Goal: Task Accomplishment & Management: Manage account settings

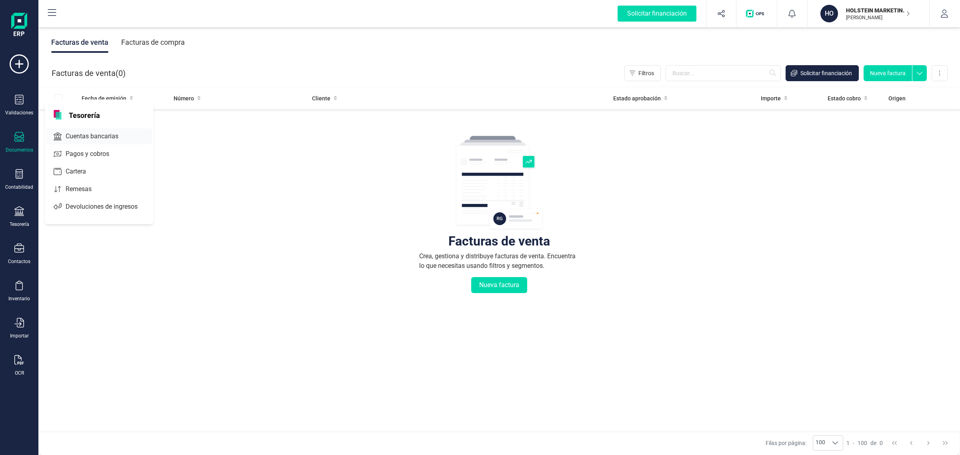
click at [117, 132] on span "Cuentas bancarias" at bounding box center [97, 137] width 70 height 10
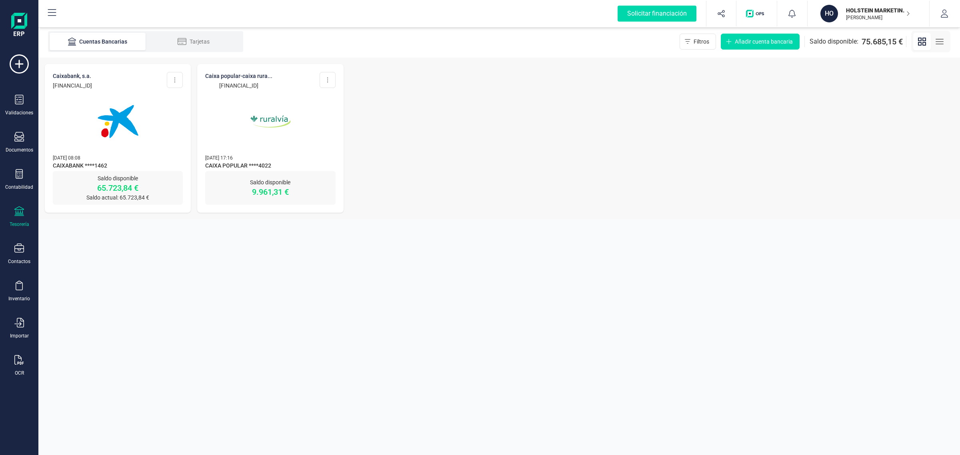
click at [112, 133] on img at bounding box center [117, 121] width 67 height 67
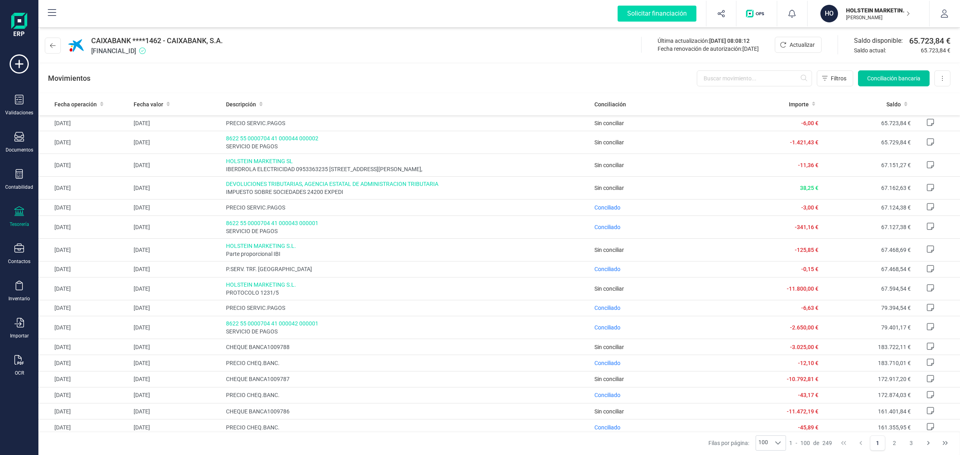
click at [874, 80] on span "Conciliación bancaria" at bounding box center [893, 78] width 53 height 8
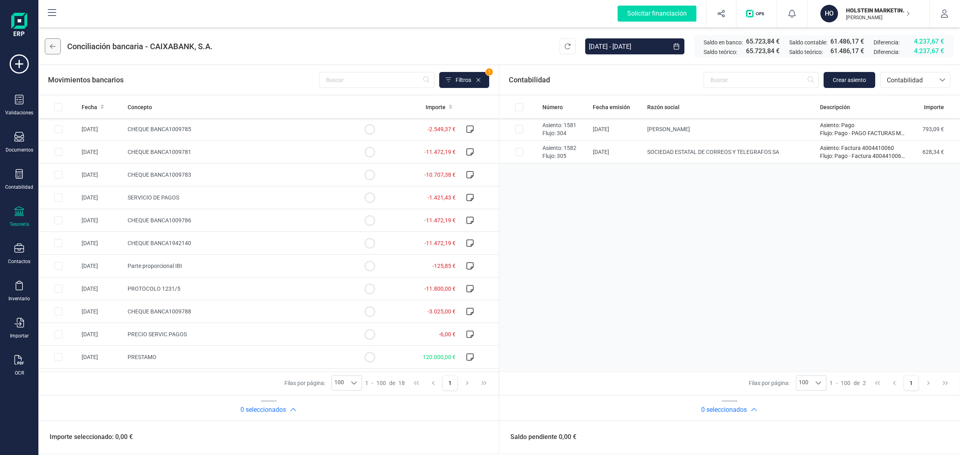
click at [53, 45] on icon at bounding box center [53, 46] width 6 height 6
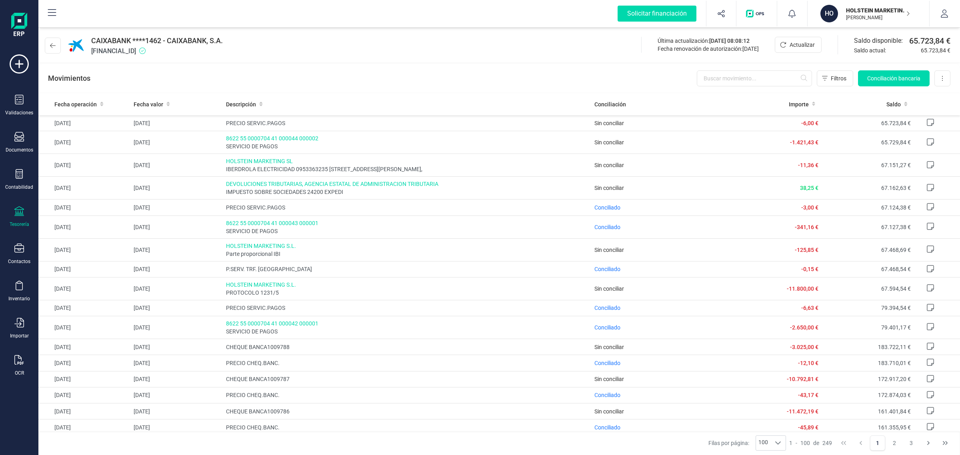
click at [856, 27] on div "Solicitar financiación Importaciones completadas 0 / 0 HO HOLSTEIN MARKETING SL…" at bounding box center [498, 14] width 921 height 28
click at [21, 221] on div "Tesorería" at bounding box center [20, 224] width 20 height 6
drag, startPoint x: 70, startPoint y: 134, endPoint x: 70, endPoint y: 139, distance: 4.4
click at [70, 139] on span "Cuentas bancarias" at bounding box center [96, 137] width 70 height 10
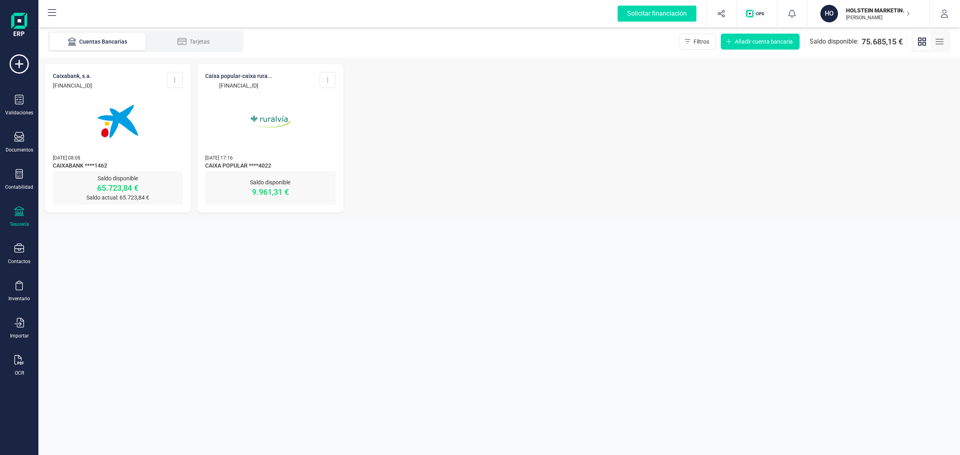
click at [222, 126] on div at bounding box center [270, 117] width 130 height 54
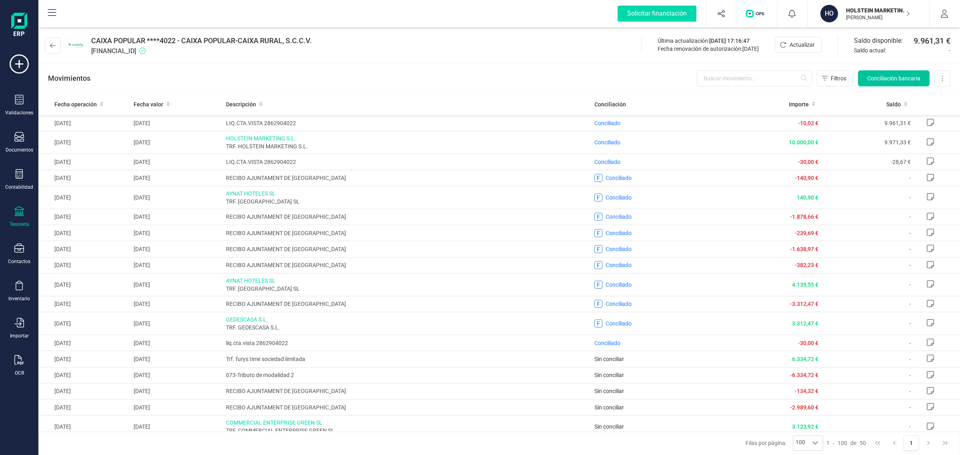
click at [878, 72] on button "Conciliación bancaria" at bounding box center [894, 78] width 72 height 16
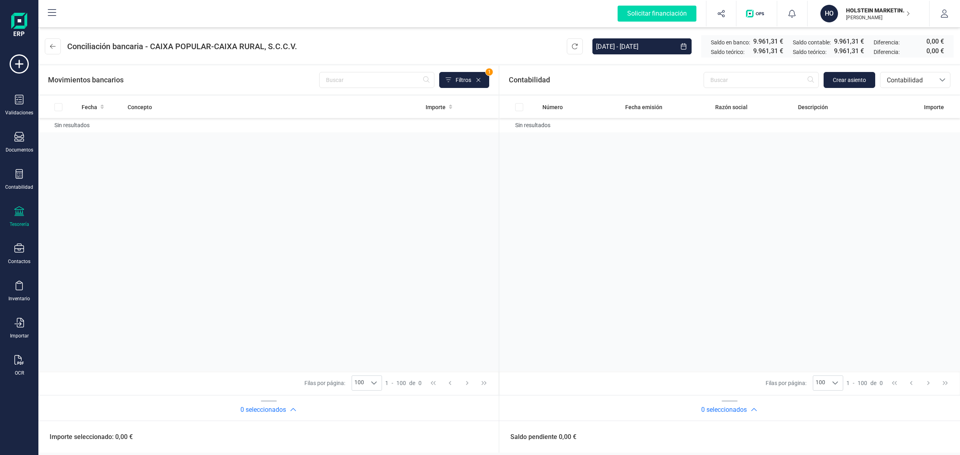
click at [859, 12] on p "HOLSTEIN MARKETING SL" at bounding box center [878, 10] width 64 height 8
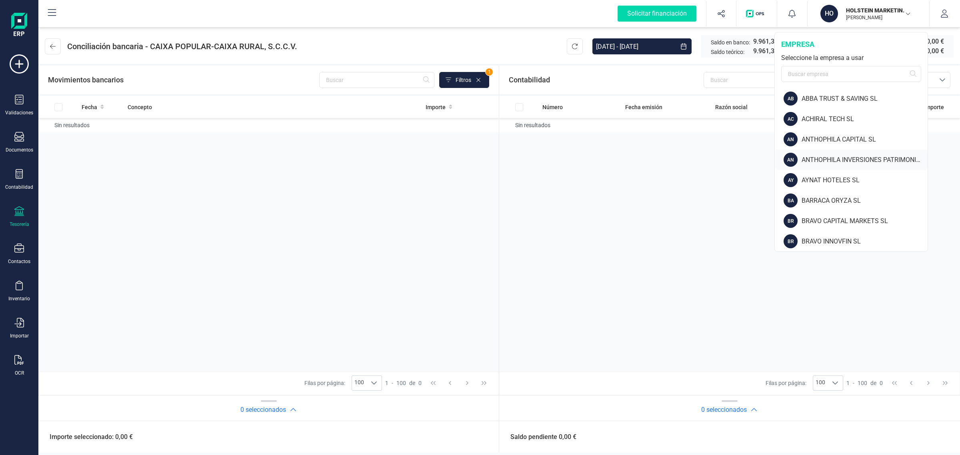
click at [854, 161] on div "ANTHOPHILA INVERSIONES PATRIMONIALES SL" at bounding box center [864, 160] width 126 height 10
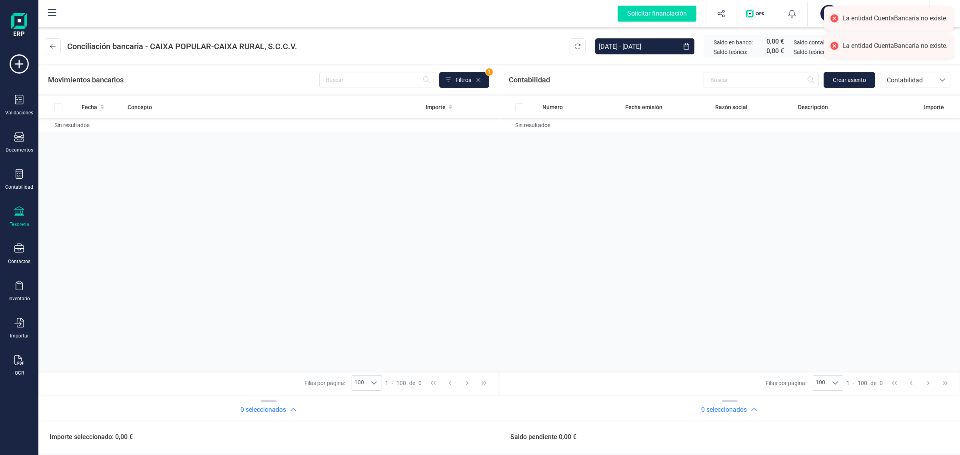
click at [20, 212] on icon at bounding box center [19, 211] width 10 height 10
click at [91, 132] on span "Cuentas bancarias" at bounding box center [96, 137] width 70 height 10
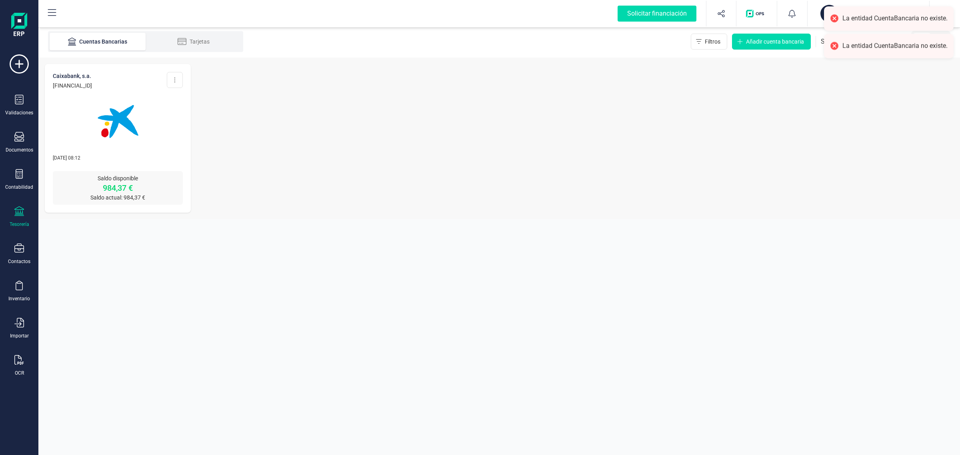
click at [97, 131] on img at bounding box center [117, 121] width 67 height 67
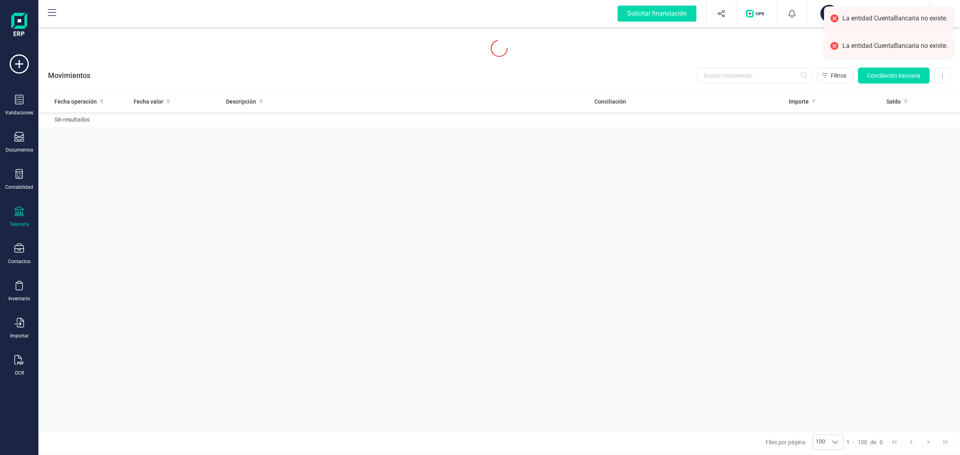
click at [87, 156] on div "Fecha operación Fecha valor Descripción Conciliación Importe Saldo Sin resultad…" at bounding box center [498, 260] width 921 height 340
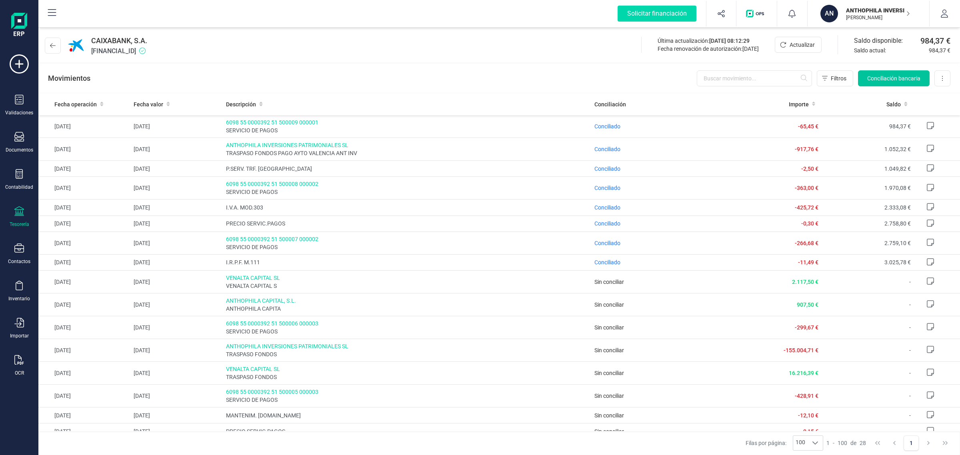
click at [881, 74] on span "Conciliación bancaria" at bounding box center [893, 78] width 53 height 8
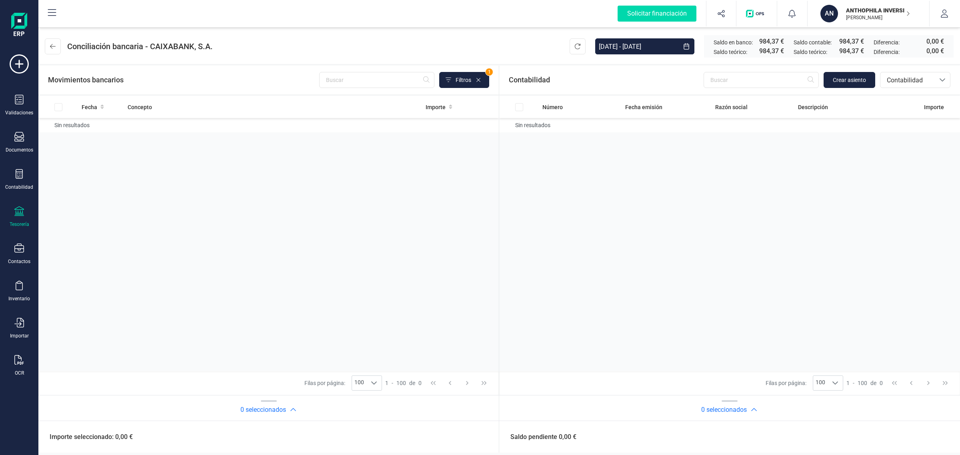
drag, startPoint x: 859, startPoint y: 14, endPoint x: 850, endPoint y: 28, distance: 16.2
click at [859, 14] on p "[PERSON_NAME]" at bounding box center [878, 17] width 64 height 6
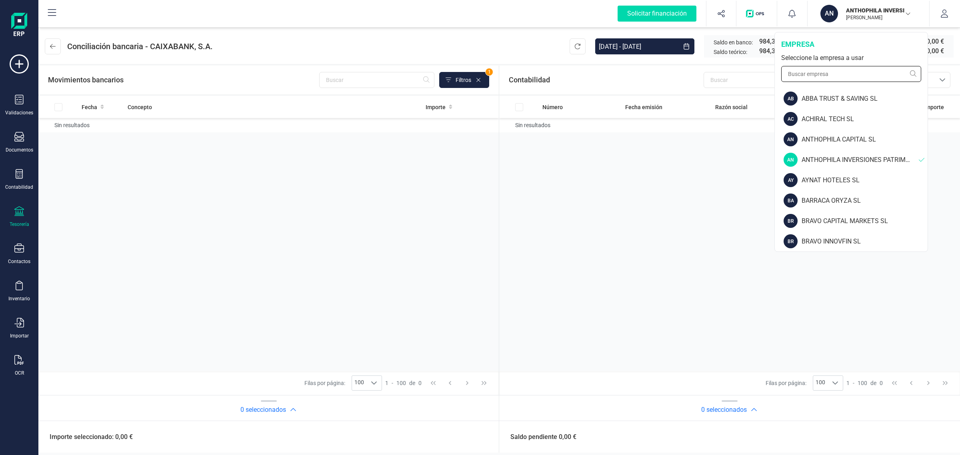
click at [812, 72] on input "text" at bounding box center [851, 74] width 140 height 16
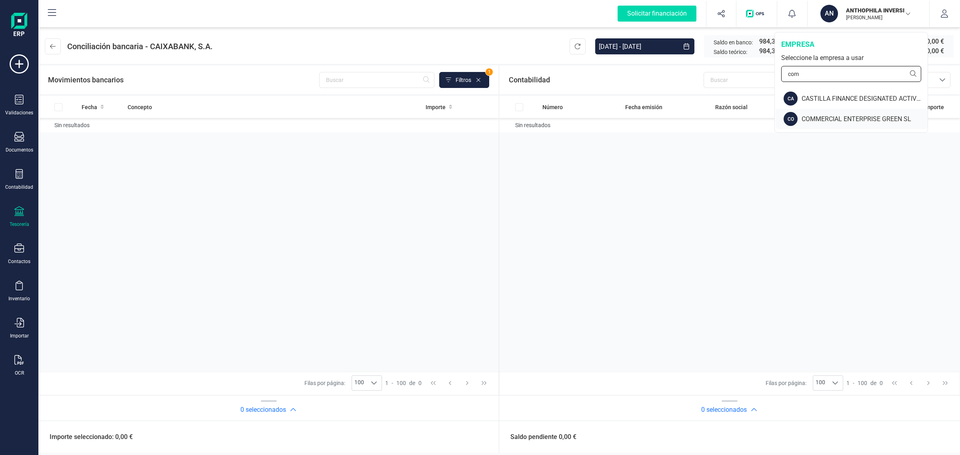
type input "com"
click at [822, 118] on div "COMMERCIAL ENTERPRISE GREEN SL" at bounding box center [864, 119] width 126 height 10
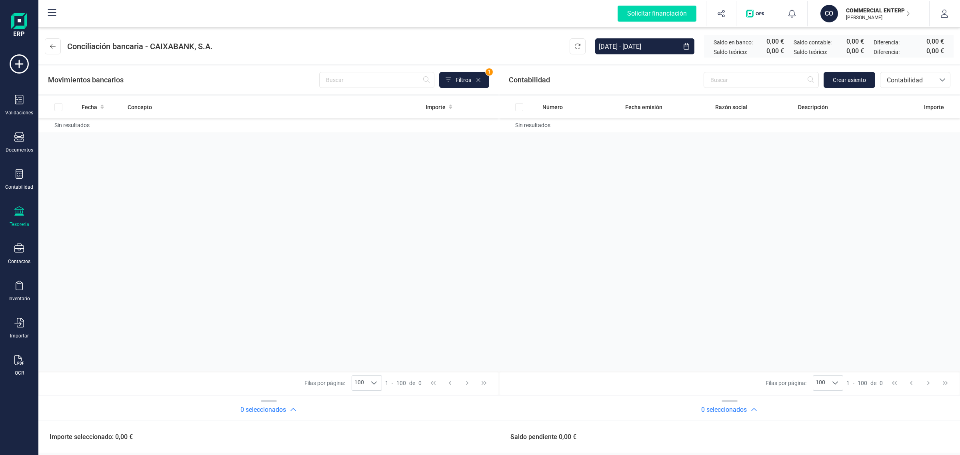
drag, startPoint x: 12, startPoint y: 209, endPoint x: 42, endPoint y: 191, distance: 35.0
click at [12, 209] on div "Tesorería" at bounding box center [19, 216] width 32 height 21
click at [96, 132] on span "Cuentas bancarias" at bounding box center [96, 137] width 70 height 10
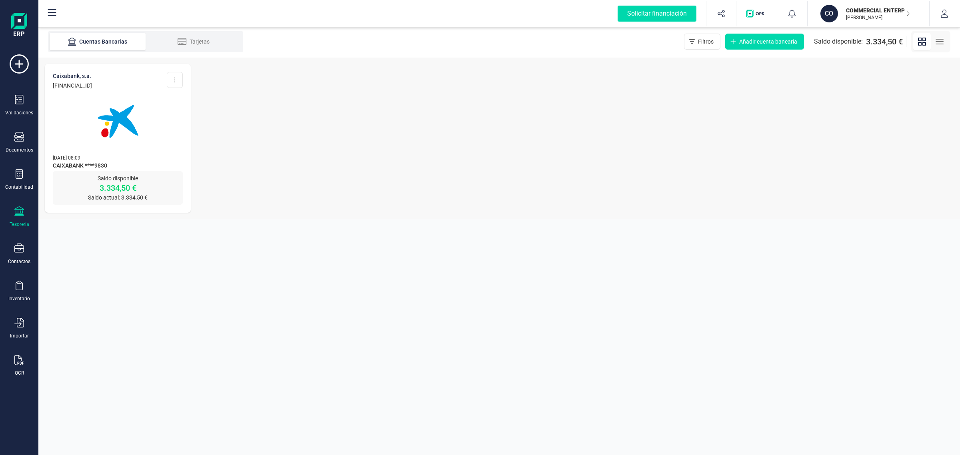
click at [158, 166] on span "CAIXABANK ****9830" at bounding box center [118, 167] width 130 height 10
click at [95, 123] on img at bounding box center [117, 121] width 67 height 67
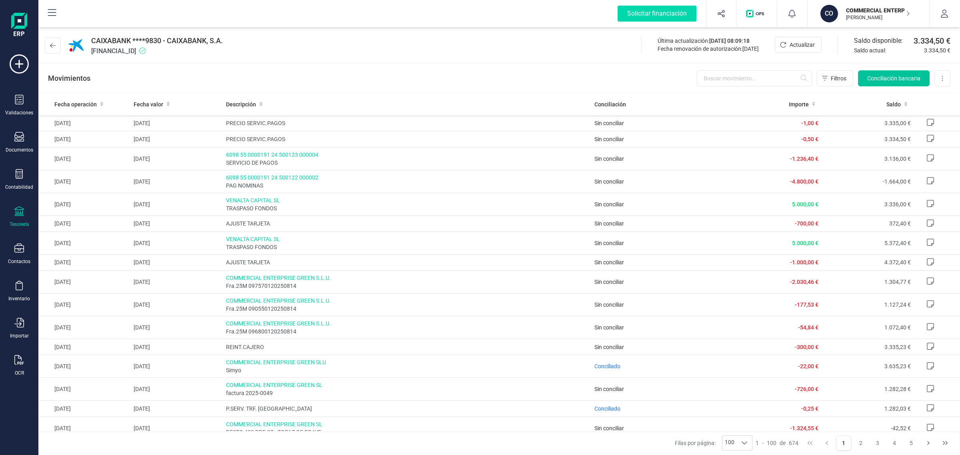
click at [884, 75] on span "Conciliación bancaria" at bounding box center [893, 78] width 53 height 8
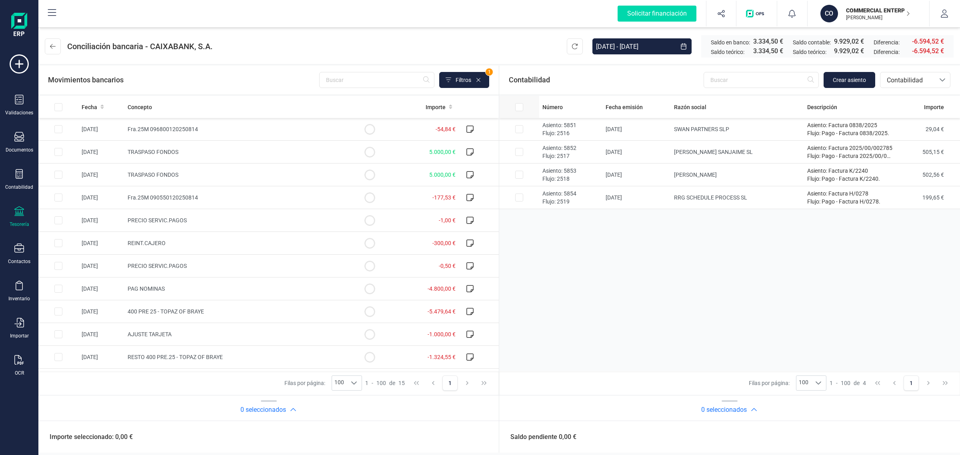
click at [78, 102] on th at bounding box center [58, 107] width 40 height 22
click at [62, 106] on input "All items unselected" at bounding box center [58, 107] width 8 height 8
checkbox input "true"
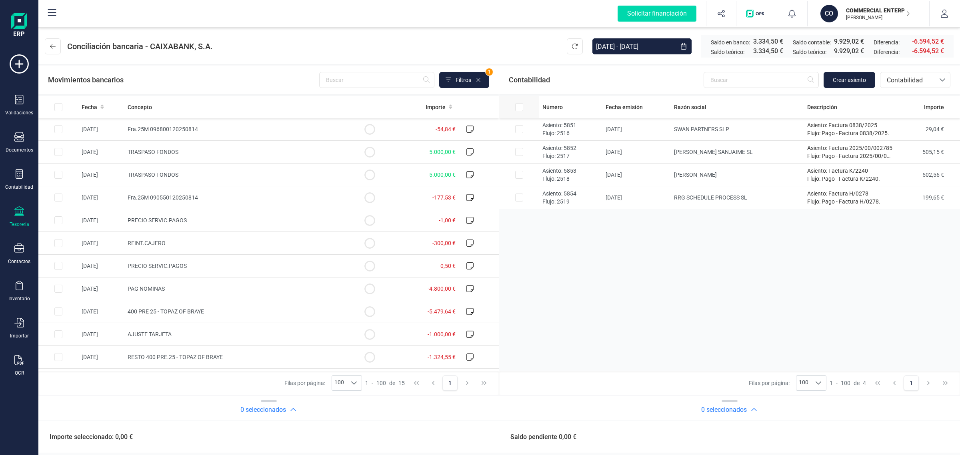
checkbox input "true"
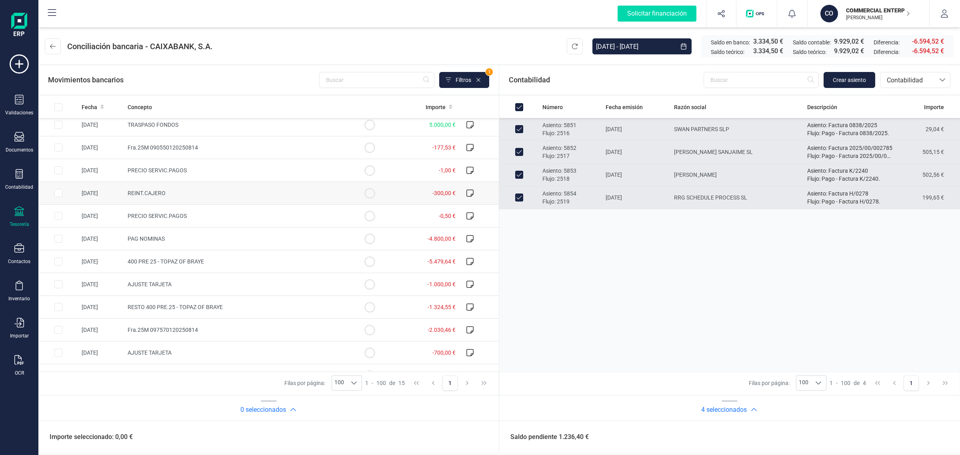
scroll to position [90, 0]
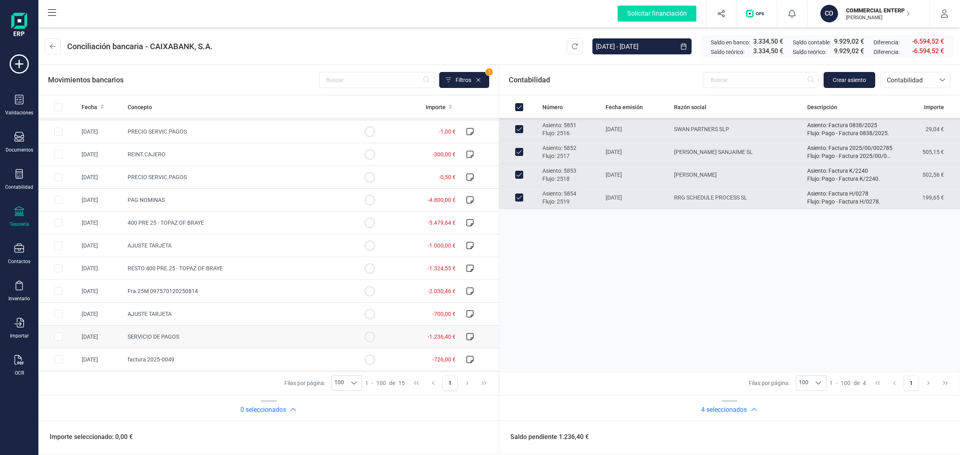
click at [264, 341] on td "SERVICIO DE PAGOS" at bounding box center [236, 336] width 225 height 23
checkbox input "true"
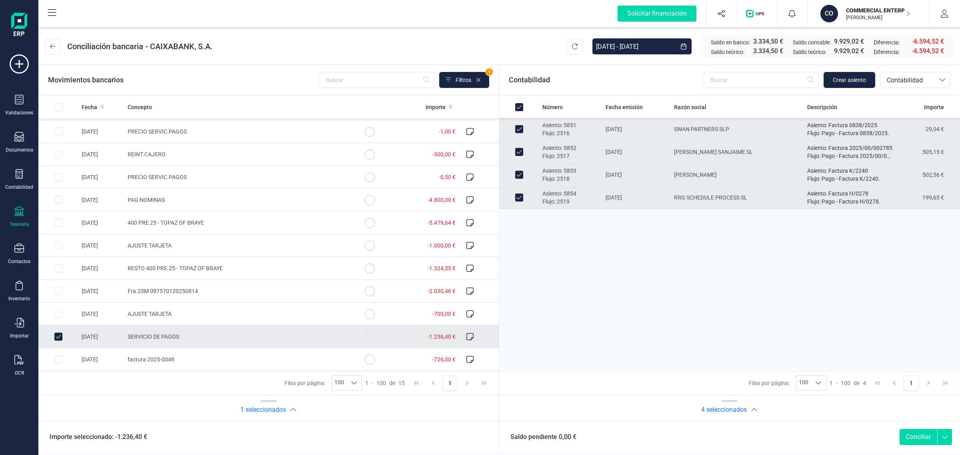
click at [901, 433] on button "Conciliar" at bounding box center [918, 437] width 38 height 16
checkbox input "false"
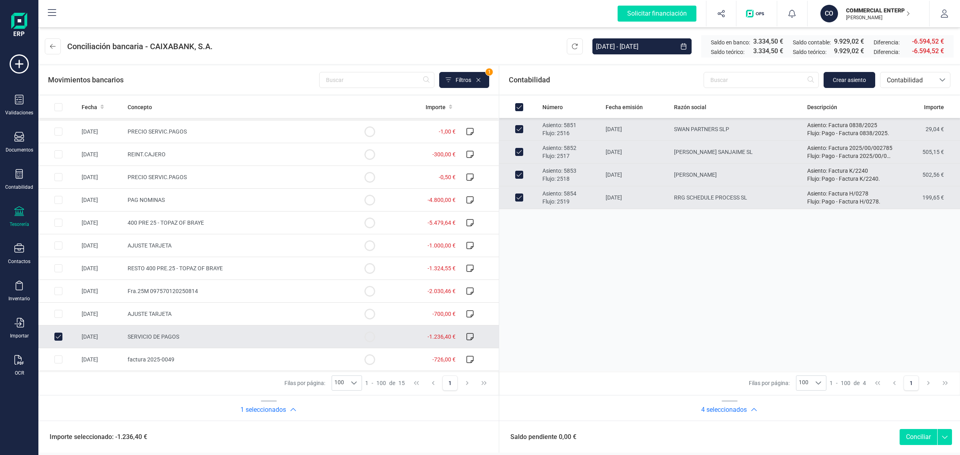
checkbox input "false"
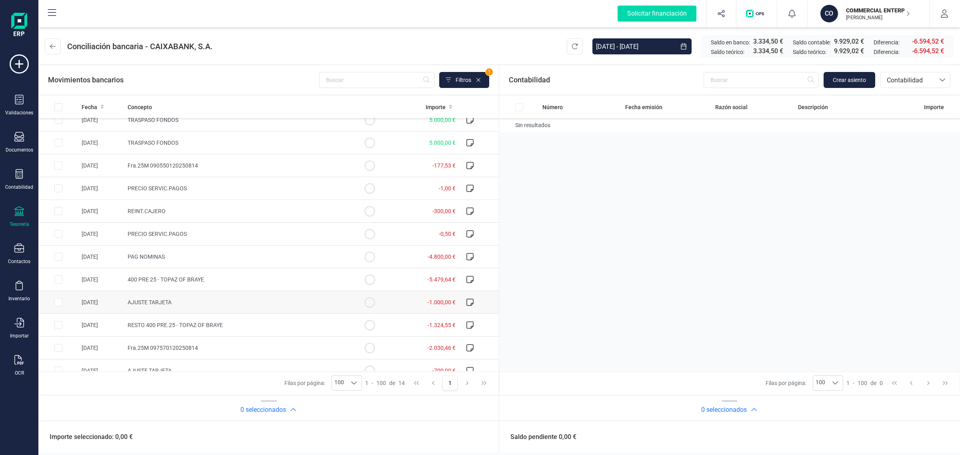
scroll to position [67, 0]
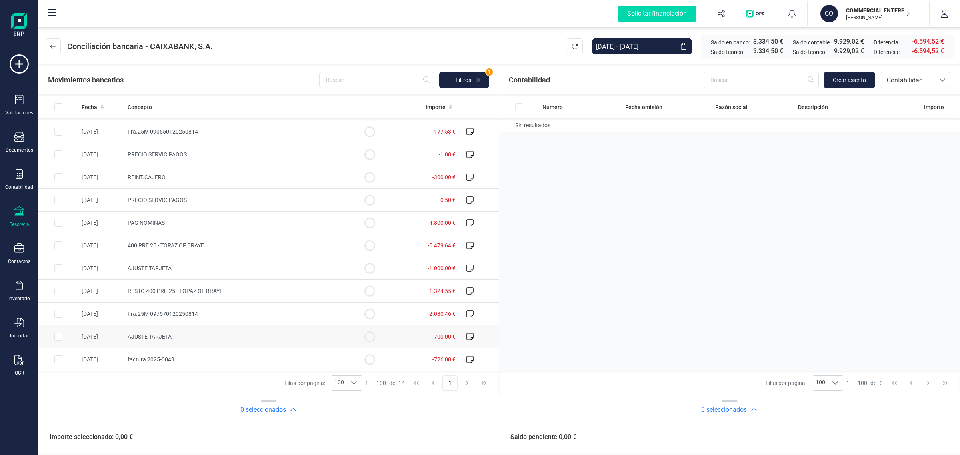
click at [259, 330] on td "AJUSTE TARJETA" at bounding box center [236, 336] width 225 height 23
checkbox input "true"
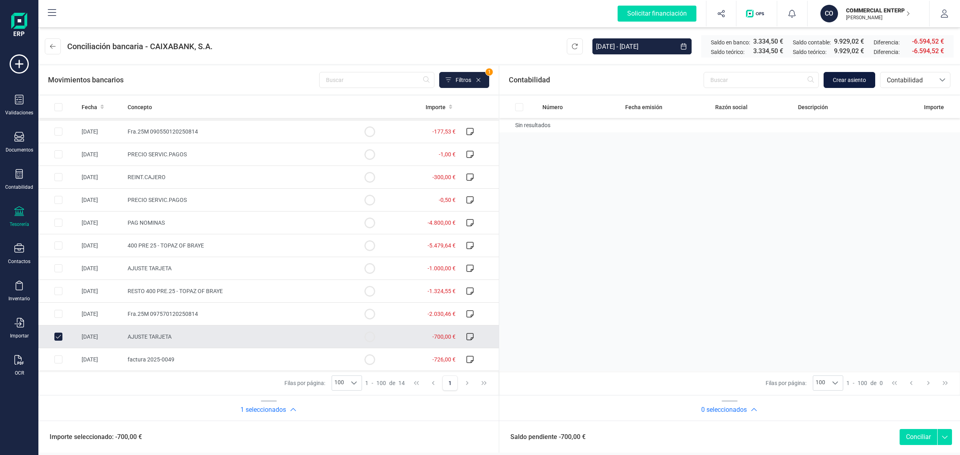
click at [848, 79] on span "Crear asiento" at bounding box center [849, 80] width 33 height 8
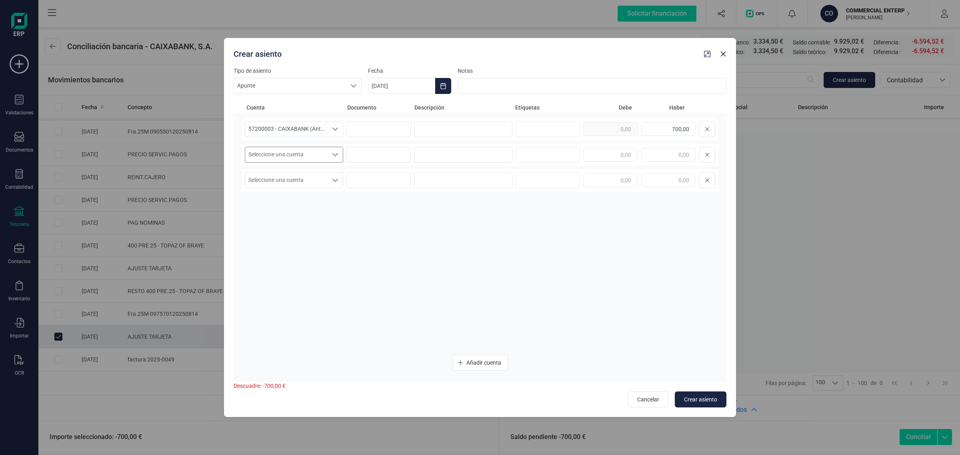
click at [318, 152] on span "Seleccione una cuenta" at bounding box center [286, 154] width 82 height 15
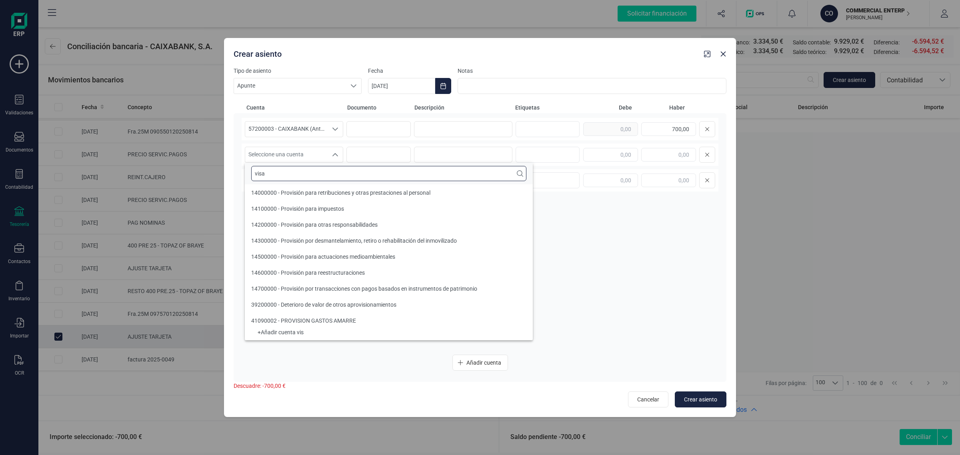
scroll to position [0, 0]
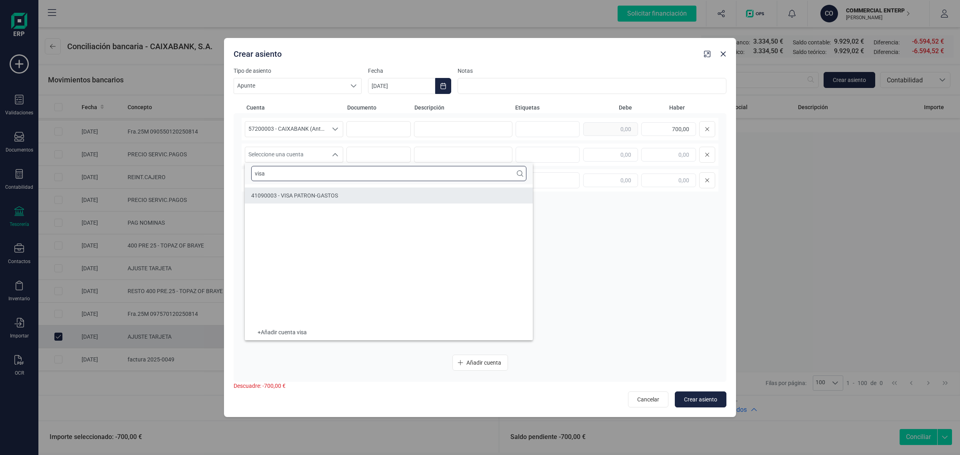
type input "visa"
click at [272, 195] on span "41090003 - VISA PATRON-GASTOS" at bounding box center [294, 195] width 87 height 6
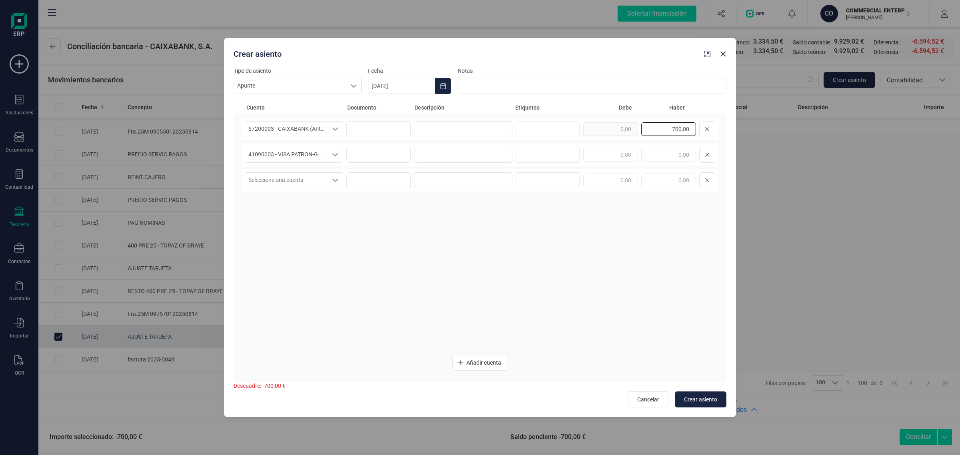
drag, startPoint x: 668, startPoint y: 128, endPoint x: 721, endPoint y: 130, distance: 52.8
click at [721, 130] on div "57200003 - CAIXABANK (Antes BANKIA) 57200003 - CAIXABANK (Antes BANKIA) 700,00 …" at bounding box center [480, 247] width 493 height 269
click at [611, 158] on input "text" at bounding box center [610, 155] width 55 height 14
paste input "700,00"
type input "700,00"
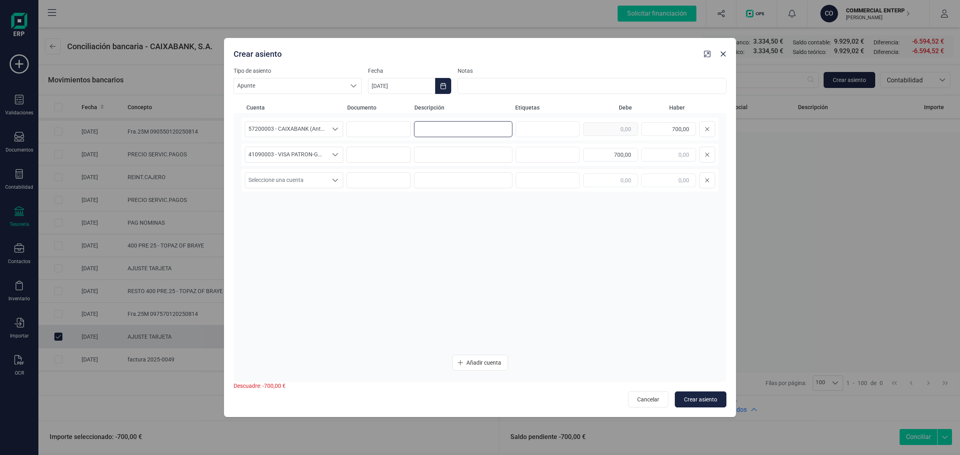
click at [477, 132] on input at bounding box center [463, 129] width 98 height 16
type input "a"
drag, startPoint x: 471, startPoint y: 129, endPoint x: 405, endPoint y: 130, distance: 66.0
click at [405, 130] on div "57200003 - CAIXABANK (Antes BANKIA) 57200003 - CAIXABANK (Antes BANKIA) AJUSTE …" at bounding box center [480, 129] width 477 height 22
type input "AJUSTE TARJETA"
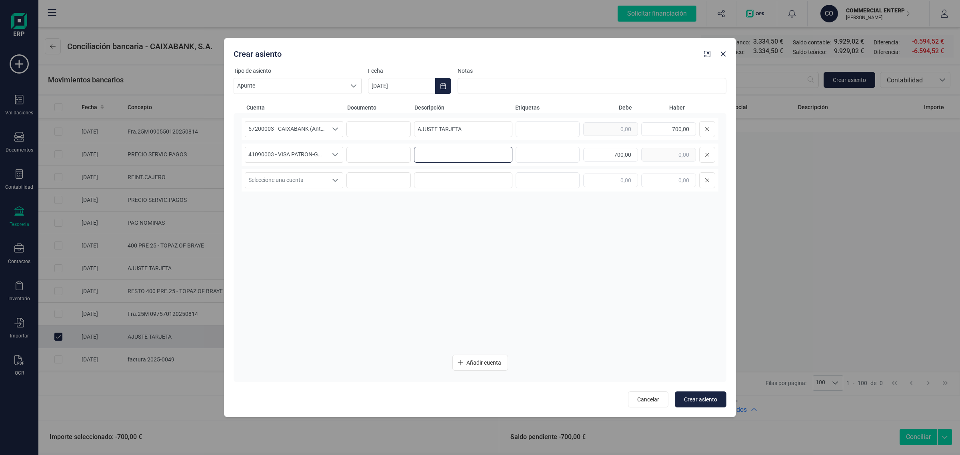
click at [421, 152] on input at bounding box center [463, 155] width 98 height 16
paste input "AJUSTE TARJETA"
type input "AJUSTE TARJETA"
click at [439, 82] on button "Choose Date" at bounding box center [443, 86] width 16 height 16
click at [390, 224] on span "18" at bounding box center [391, 224] width 16 height 16
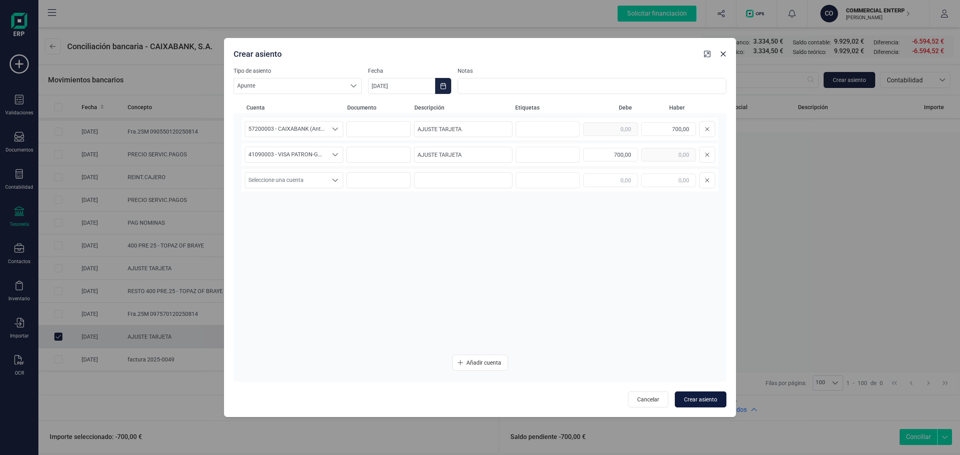
click at [687, 393] on button "Crear asiento" at bounding box center [701, 399] width 52 height 16
type input "[DATE]"
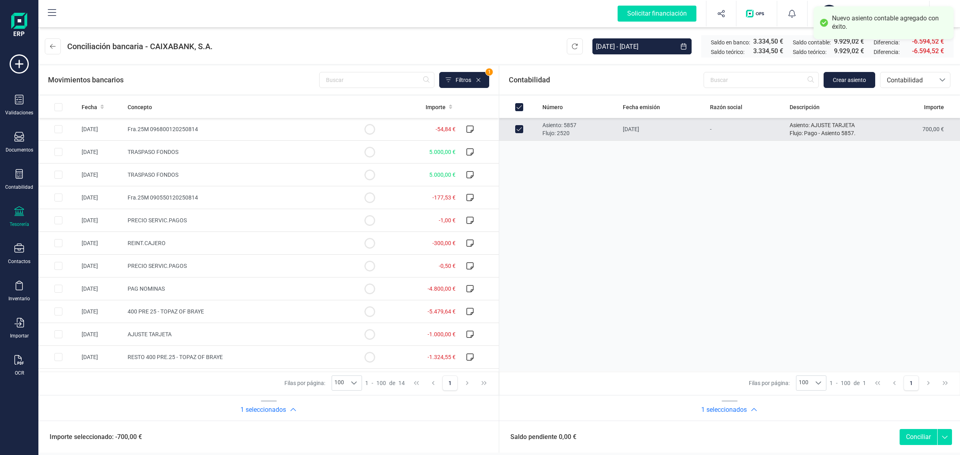
click at [914, 435] on button "Conciliar" at bounding box center [918, 437] width 38 height 16
checkbox input "false"
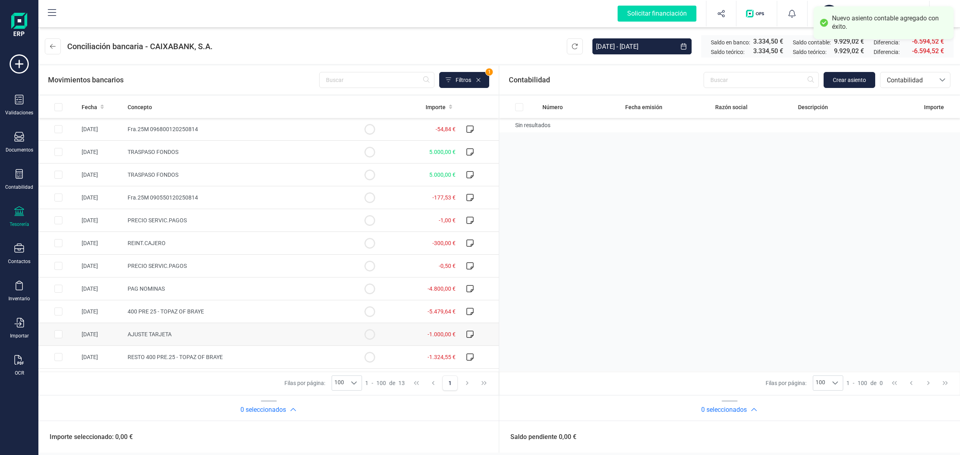
click at [181, 338] on td "AJUSTE TARJETA" at bounding box center [236, 334] width 225 height 23
checkbox input "true"
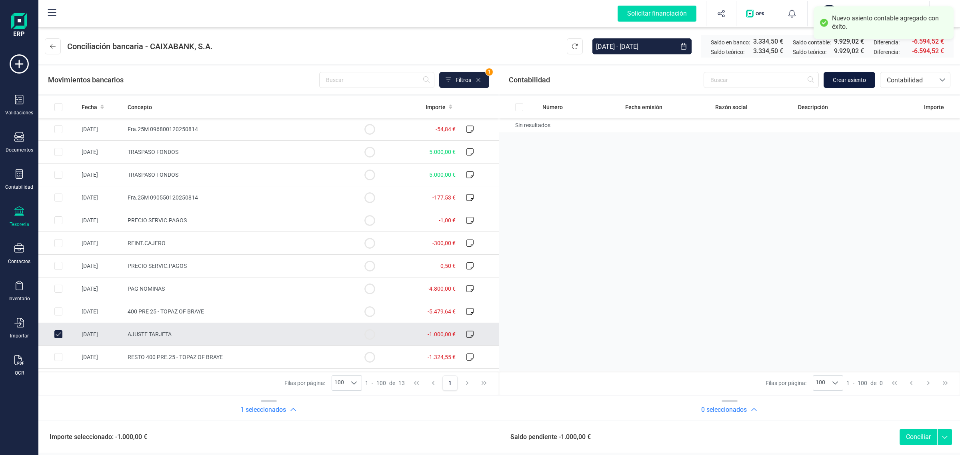
click at [850, 84] on button "Crear asiento" at bounding box center [849, 80] width 52 height 16
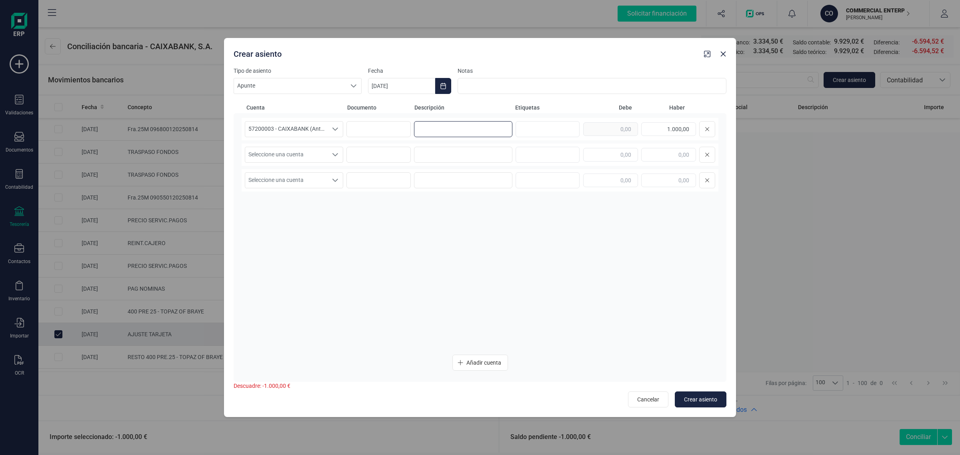
click at [431, 130] on input at bounding box center [463, 129] width 98 height 16
paste input "AJUSTE TARJETA"
type input "AJUSTE TARJETA"
click at [432, 156] on input at bounding box center [463, 155] width 98 height 16
paste input "AJUSTE TARJETA"
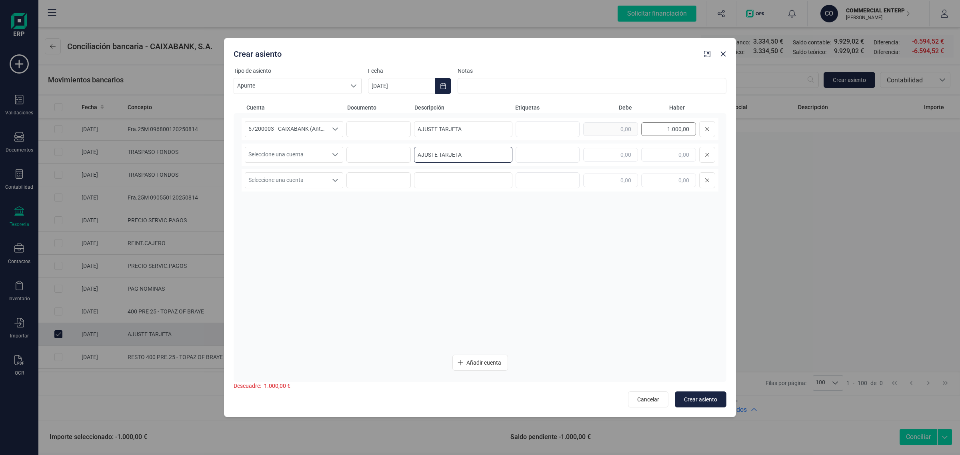
type input "AJUSTE TARJETA"
drag, startPoint x: 647, startPoint y: 129, endPoint x: 714, endPoint y: 132, distance: 67.3
click at [714, 132] on div "1.000,00" at bounding box center [649, 129] width 132 height 16
click at [618, 152] on input "text" at bounding box center [610, 155] width 55 height 14
paste input "1.000,00"
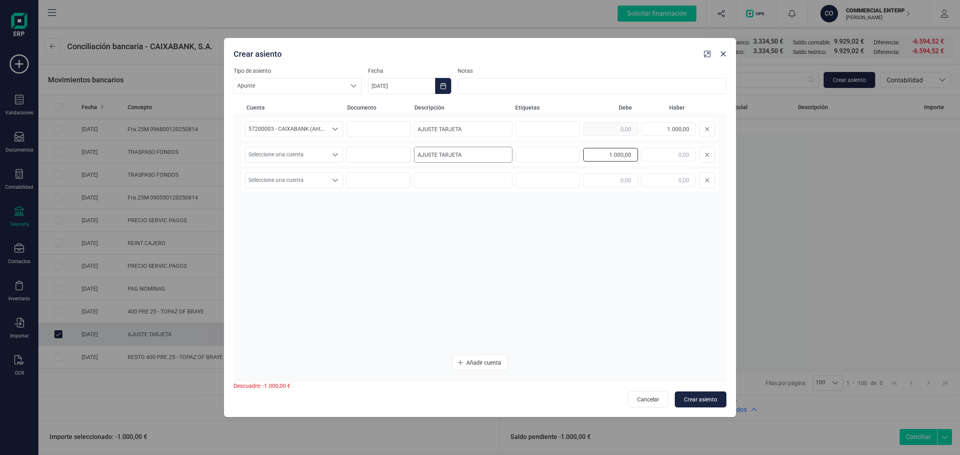
type input "1.000,00"
drag, startPoint x: 470, startPoint y: 152, endPoint x: 385, endPoint y: 156, distance: 85.3
click at [385, 156] on div "Seleccione una cuenta Seleccione una cuenta AJUSTE TARJETA 1.000,00" at bounding box center [480, 155] width 477 height 22
click at [300, 152] on span "Seleccione una cuenta" at bounding box center [286, 154] width 82 height 15
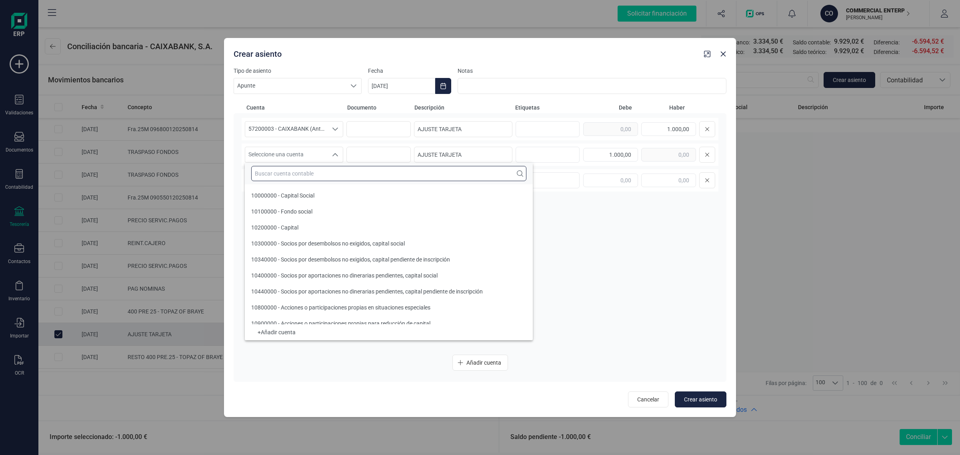
click at [290, 174] on input "text" at bounding box center [388, 173] width 275 height 15
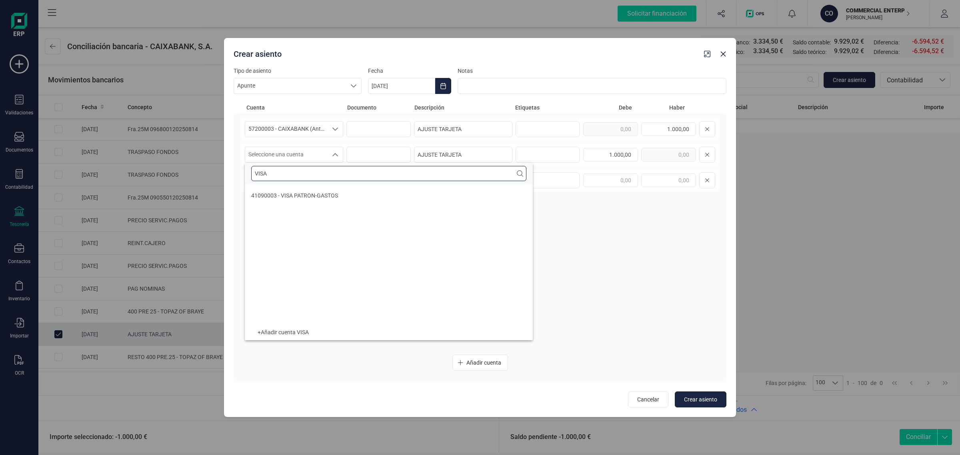
type input "VISA"
click at [293, 195] on span "41090003 - VISA PATRON-GASTOS" at bounding box center [294, 195] width 87 height 6
click at [442, 85] on icon "Choose Date" at bounding box center [443, 86] width 6 height 6
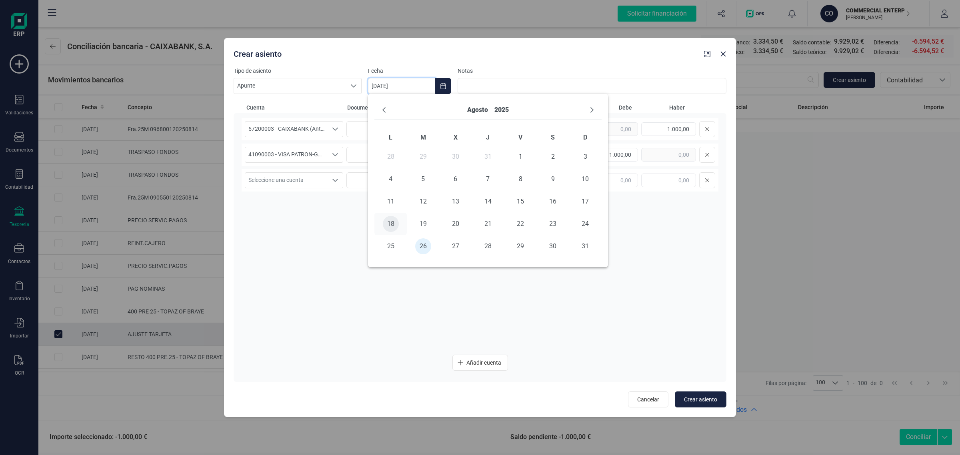
click at [390, 224] on span "18" at bounding box center [391, 224] width 16 height 16
click at [702, 401] on span "Crear asiento" at bounding box center [700, 399] width 33 height 8
type input "[DATE]"
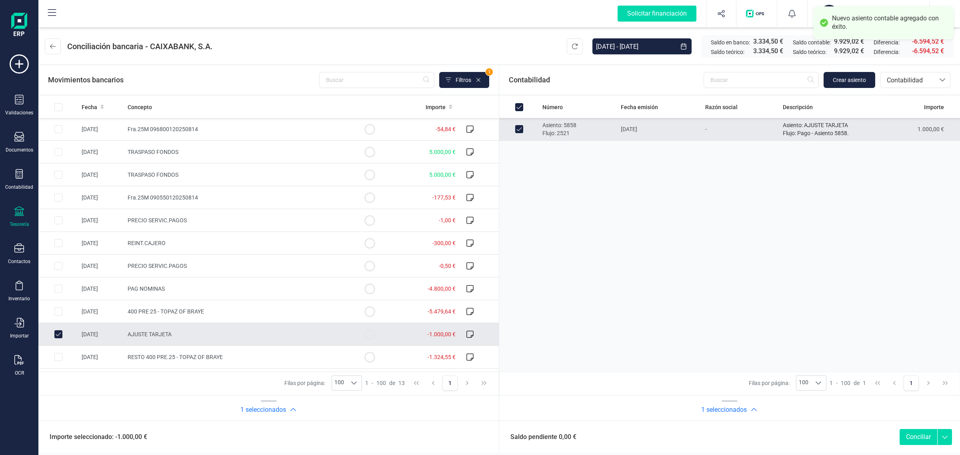
click at [917, 436] on button "Conciliar" at bounding box center [918, 437] width 38 height 16
checkbox input "false"
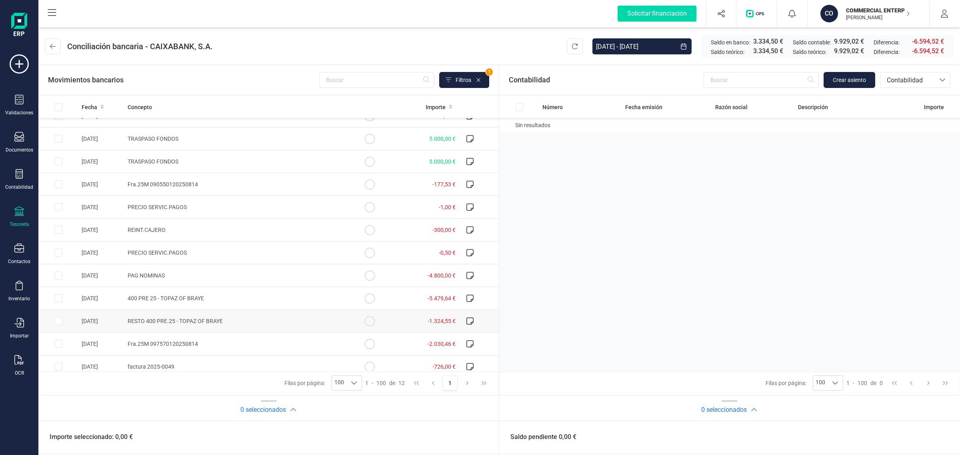
scroll to position [21, 0]
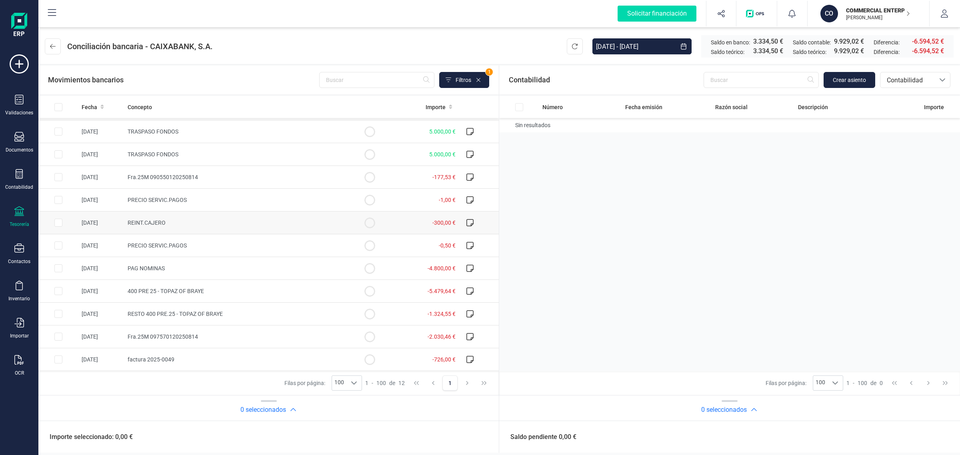
click at [242, 223] on td "REINT.CAJERO" at bounding box center [236, 223] width 225 height 23
checkbox input "true"
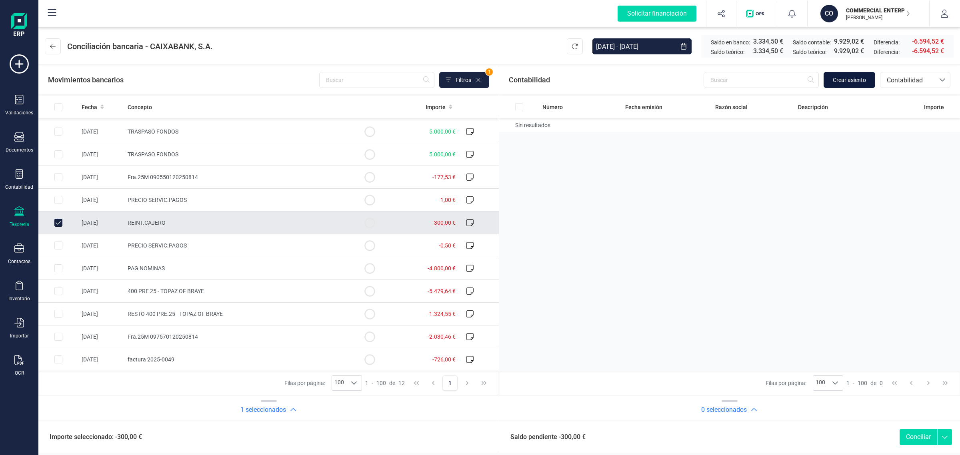
click at [866, 83] on button "Crear asiento" at bounding box center [849, 80] width 52 height 16
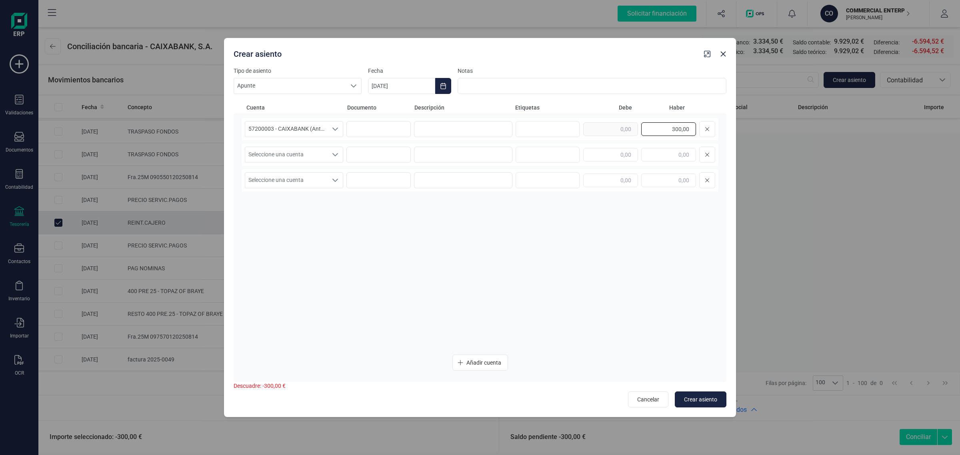
drag, startPoint x: 652, startPoint y: 129, endPoint x: 730, endPoint y: 139, distance: 78.2
click at [730, 139] on div "Tipo de asiento Apunte Apunte Apunte Fecha [DATE] Notas Cuenta Documento Descri…" at bounding box center [480, 242] width 512 height 350
click at [599, 157] on input "text" at bounding box center [610, 155] width 55 height 14
paste input "300,00"
type input "300,00"
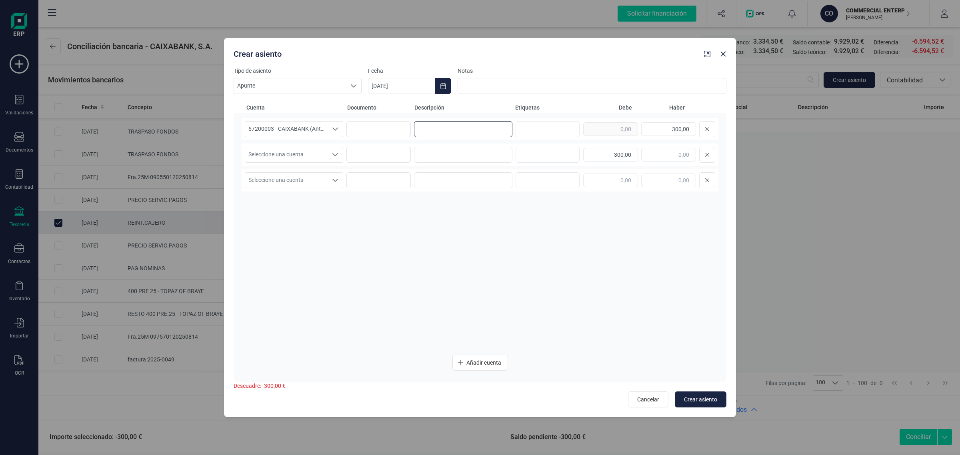
click at [464, 122] on input at bounding box center [463, 129] width 98 height 16
drag, startPoint x: 474, startPoint y: 124, endPoint x: 401, endPoint y: 132, distance: 73.6
click at [401, 132] on div "57200003 - CAIXABANK (Antes BANKIA) 57200003 - CAIXABANK (Antes BANKIA) 5720000…" at bounding box center [480, 129] width 477 height 22
type input "REINTEGRO CAJERO"
click at [424, 152] on input at bounding box center [463, 155] width 98 height 16
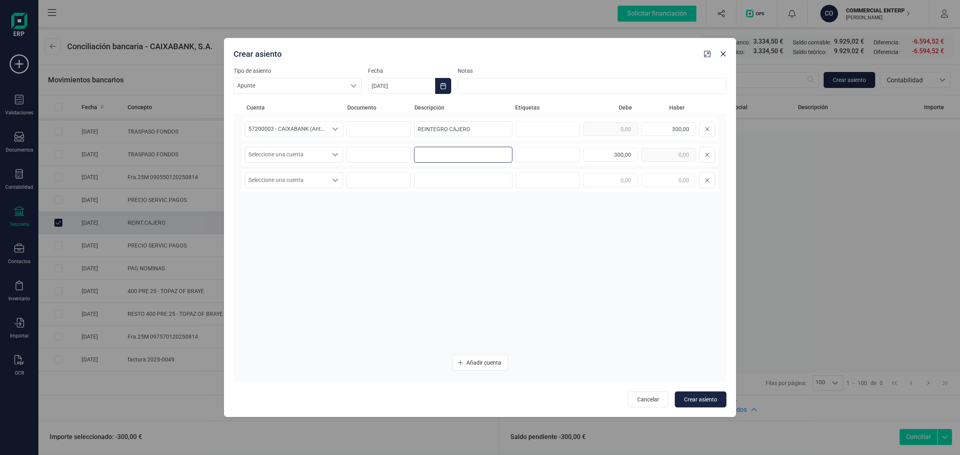
paste input "REINTEGRO CAJERO"
type input "REINTEGRO CAJERO"
click at [314, 153] on span "Seleccione una cuenta" at bounding box center [286, 154] width 82 height 15
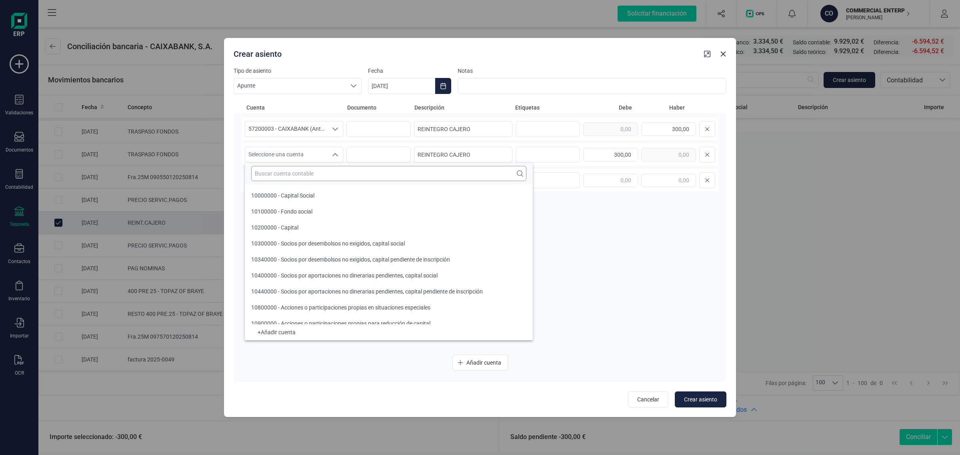
click at [272, 175] on input "text" at bounding box center [388, 173] width 275 height 15
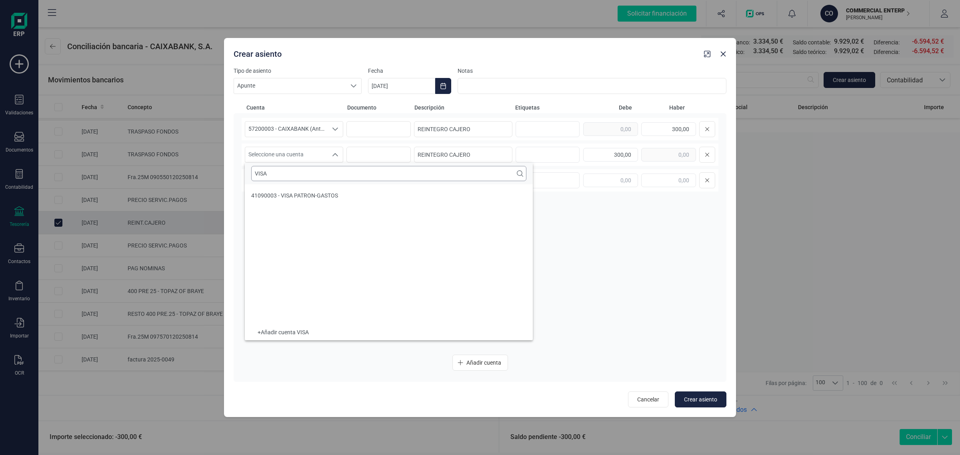
scroll to position [0, 0]
type input "VISA"
click at [301, 199] on span "41090003 - VISA PATRON-GASTOS" at bounding box center [294, 195] width 87 height 6
click at [440, 86] on icon "Choose Date" at bounding box center [443, 86] width 6 height 6
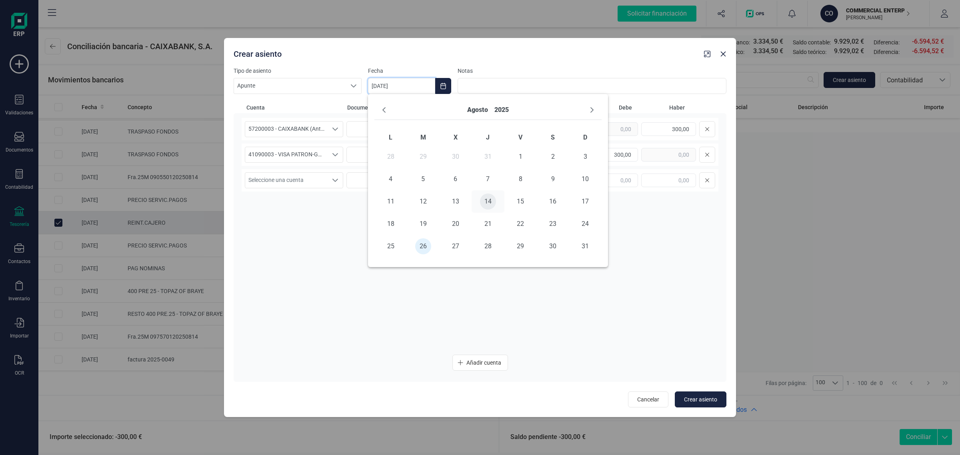
click at [483, 201] on span "14" at bounding box center [488, 202] width 16 height 16
type input "[DATE]"
click at [710, 398] on span "Crear asiento" at bounding box center [700, 399] width 33 height 8
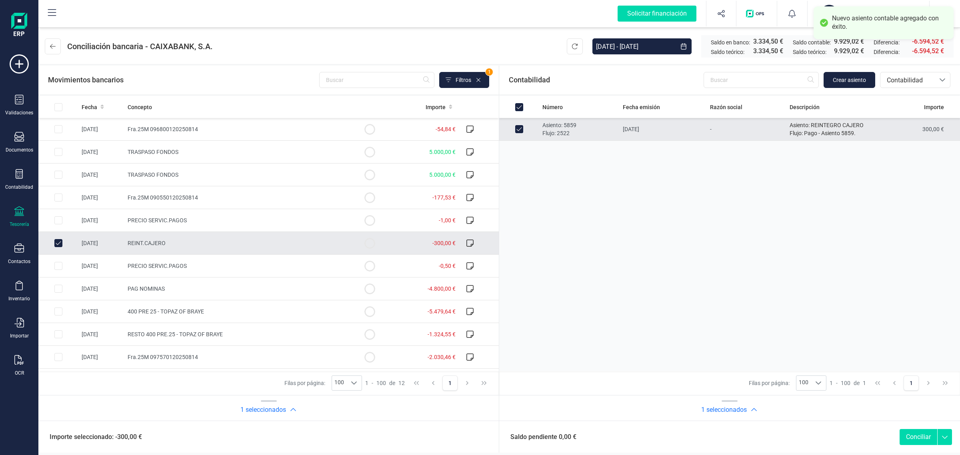
click at [916, 435] on button "Conciliar" at bounding box center [918, 437] width 38 height 16
checkbox input "false"
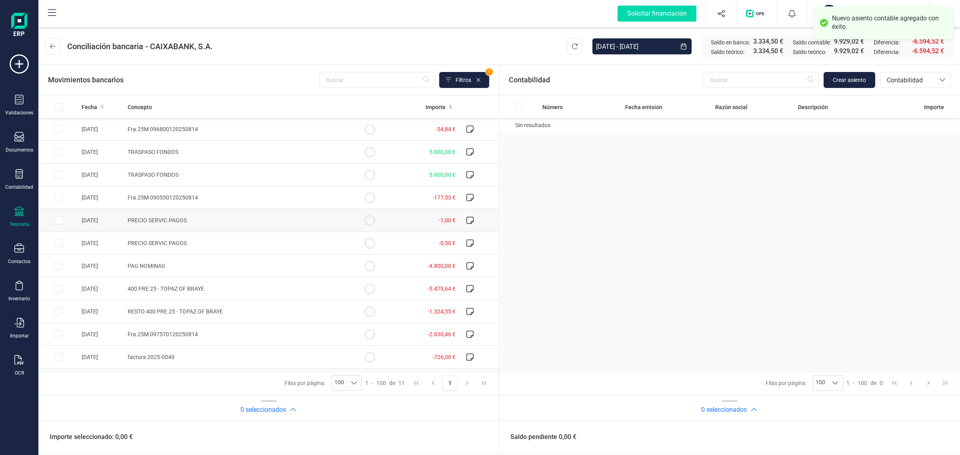
click at [221, 210] on td "PRECIO SERVIC.PAGOS" at bounding box center [236, 220] width 225 height 23
checkbox input "true"
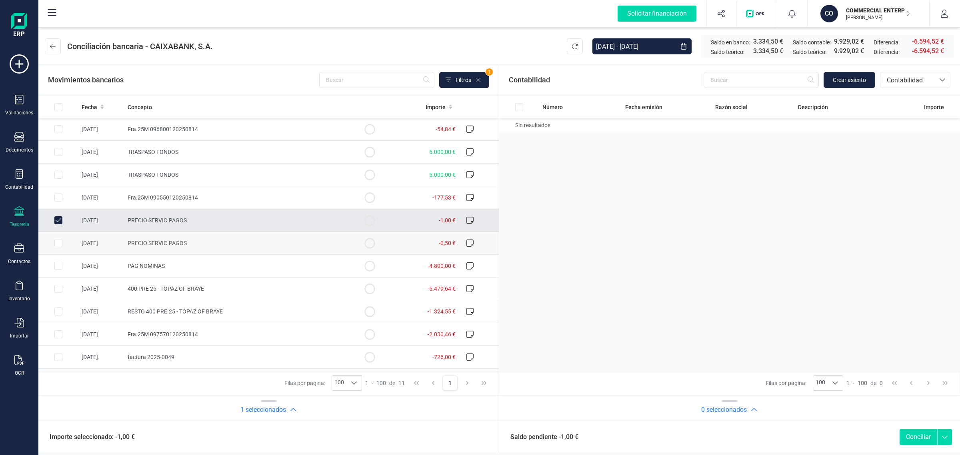
click at [379, 238] on td at bounding box center [369, 243] width 40 height 23
checkbox input "true"
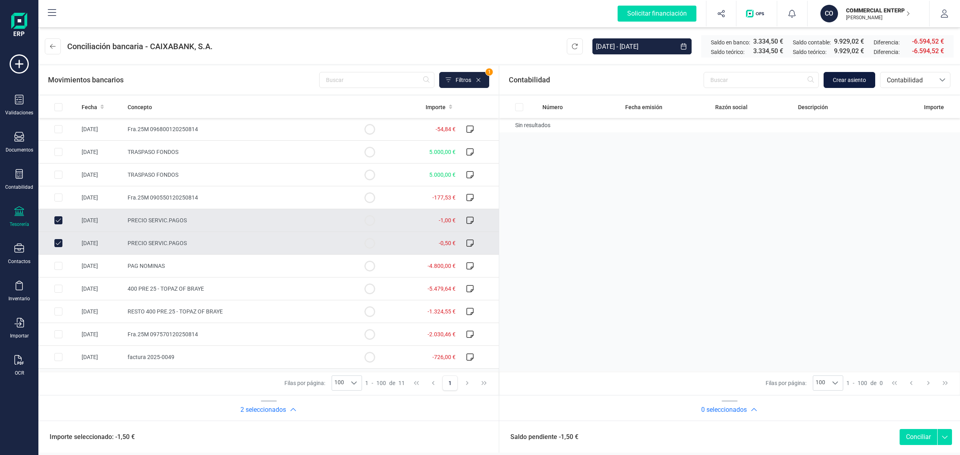
click at [844, 79] on span "Crear asiento" at bounding box center [849, 80] width 33 height 8
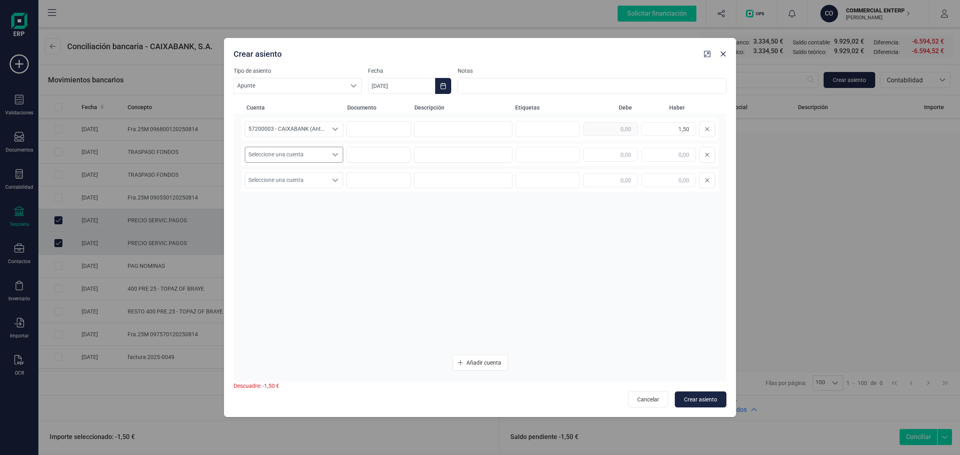
click at [320, 152] on span "Seleccione una cuenta" at bounding box center [286, 154] width 82 height 15
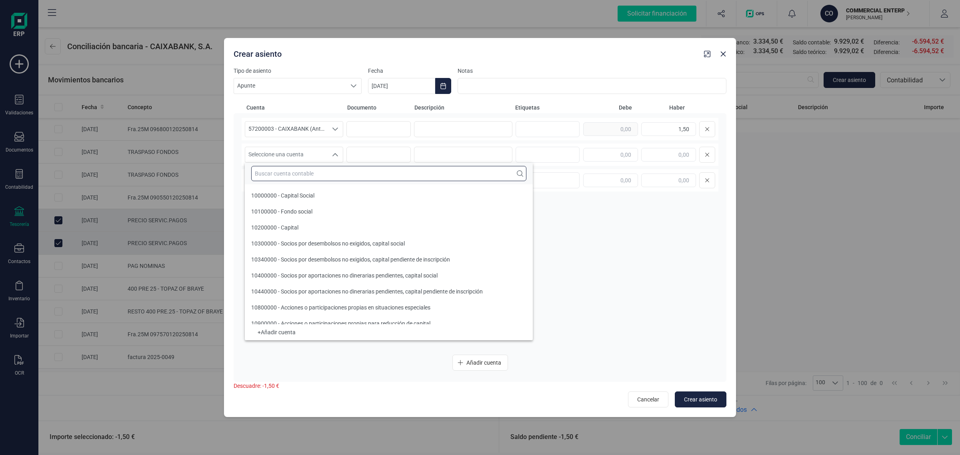
click at [298, 177] on input "text" at bounding box center [388, 173] width 275 height 15
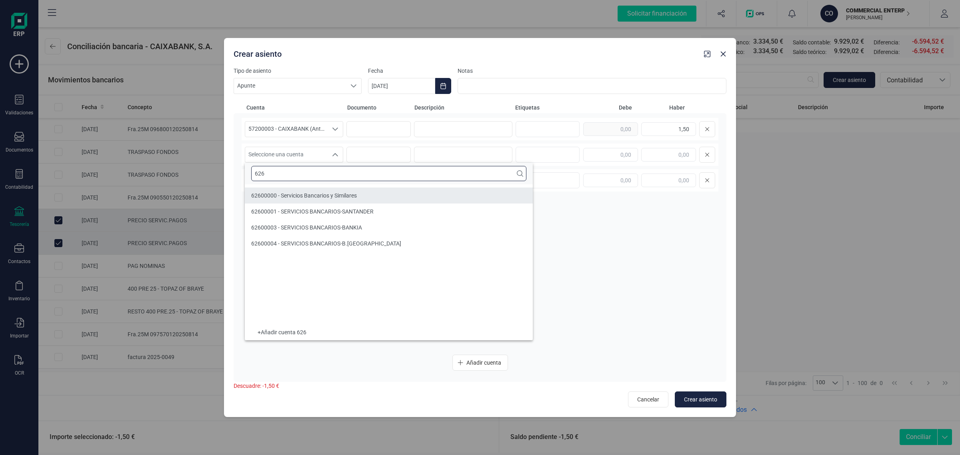
type input "626"
click at [317, 197] on span "62600000 - Servicios Bancarios y Similares" at bounding box center [304, 195] width 106 height 6
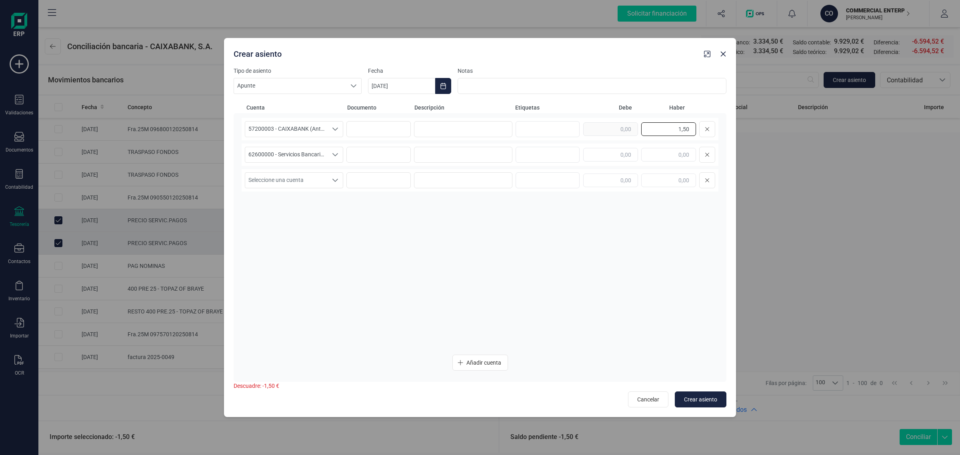
drag, startPoint x: 670, startPoint y: 127, endPoint x: 723, endPoint y: 126, distance: 53.2
click at [723, 126] on div "57200003 - CAIXABANK (Antes BANKIA) 57200003 - CAIXABANK (Antes BANKIA) 5720000…" at bounding box center [480, 247] width 493 height 269
click at [587, 158] on input "text" at bounding box center [610, 155] width 55 height 14
paste input "1,50"
type input "1,50"
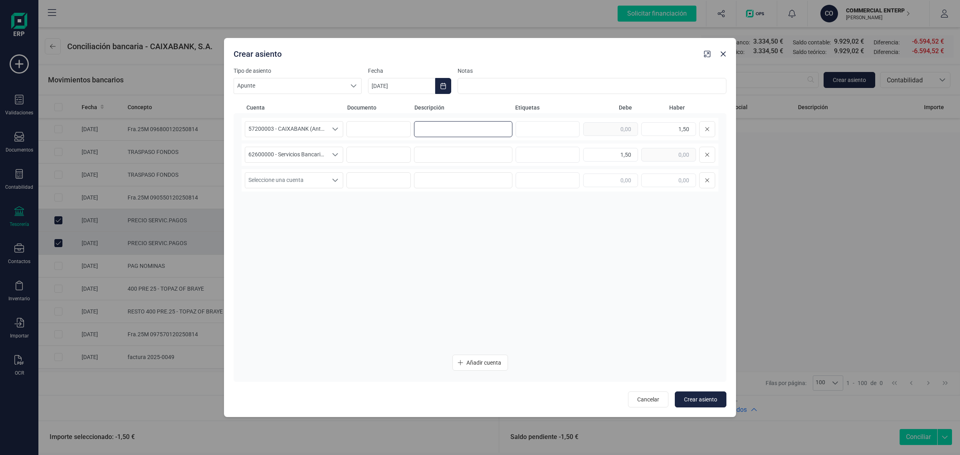
click at [479, 131] on input at bounding box center [463, 129] width 98 height 16
drag, startPoint x: 479, startPoint y: 131, endPoint x: 308, endPoint y: 130, distance: 170.7
click at [307, 127] on div "57200003 - CAIXABANK (Antes BANKIA) 57200003 - CAIXABANK (Antes BANKIA) 5720000…" at bounding box center [480, 129] width 477 height 22
type input "COMISIONES"
click at [429, 157] on input at bounding box center [463, 155] width 98 height 16
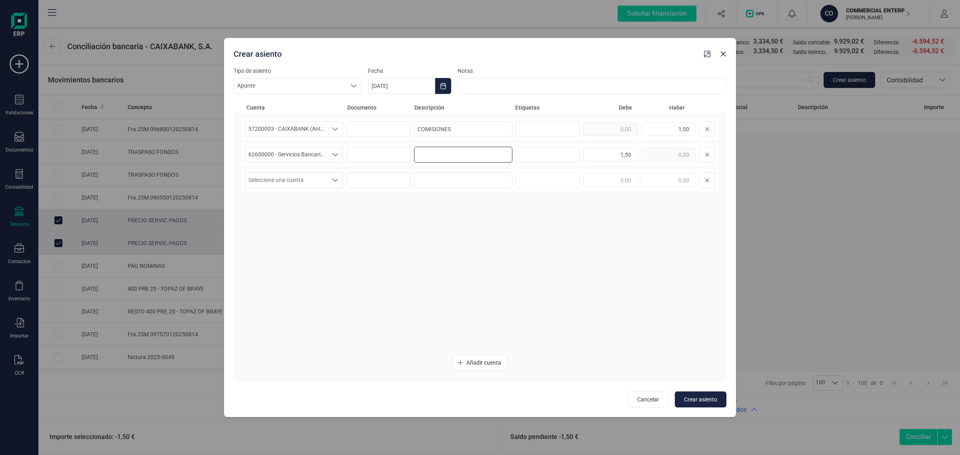
paste input "COMISIONES"
type input "COMISIONES"
click at [697, 400] on span "Crear asiento" at bounding box center [700, 399] width 33 height 8
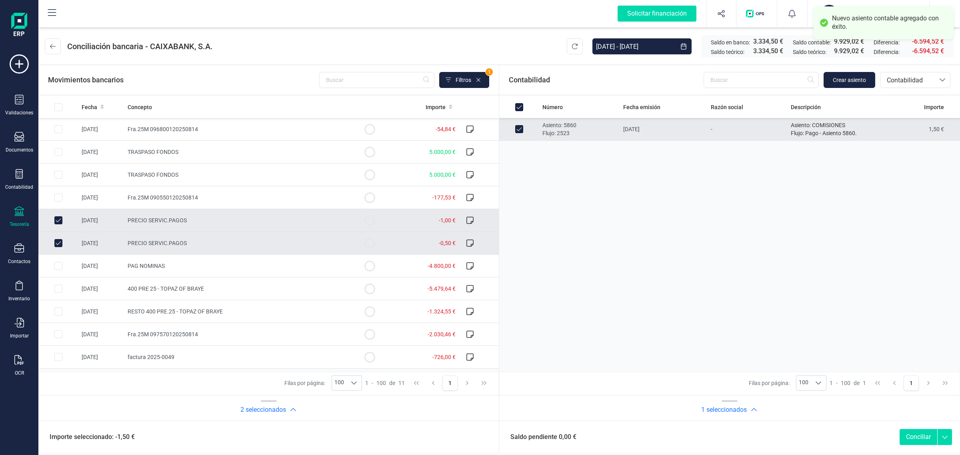
click at [919, 437] on button "Conciliar" at bounding box center [918, 437] width 38 height 16
checkbox input "false"
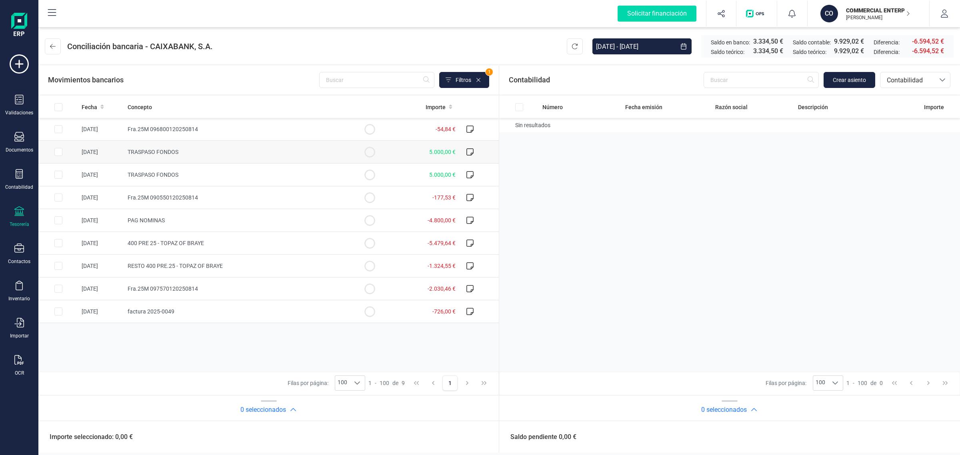
click at [235, 152] on td "TRASPASO FONDOS" at bounding box center [236, 152] width 225 height 23
checkbox input "true"
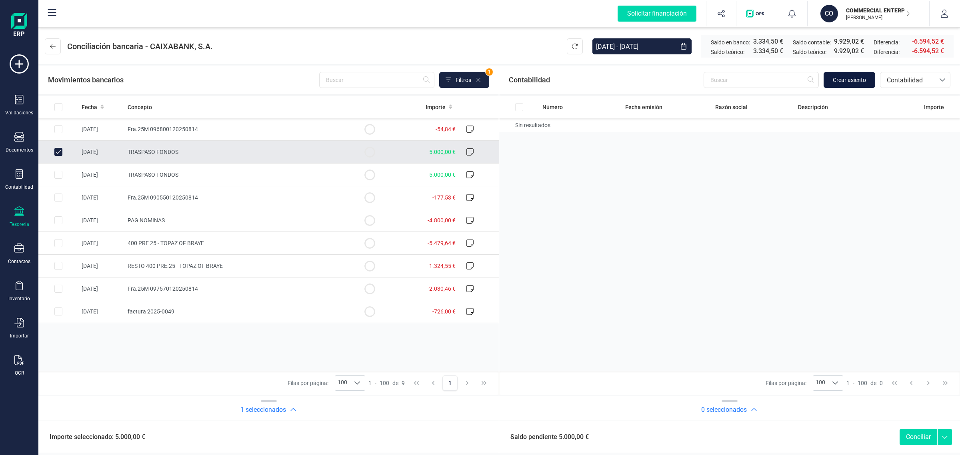
click at [850, 79] on span "Crear asiento" at bounding box center [849, 80] width 33 height 8
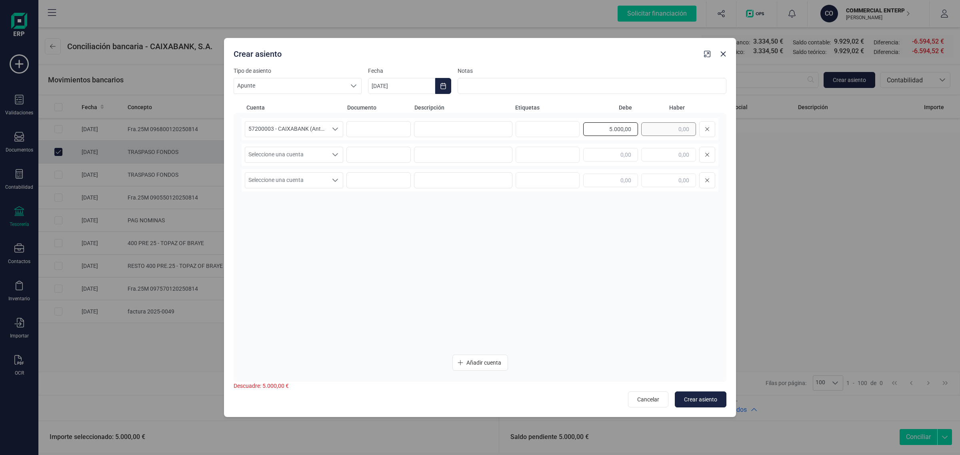
click at [656, 135] on div "5.000,00" at bounding box center [649, 129] width 132 height 16
click at [657, 142] on div "57200003 - CAIXABANK (Antes BANKIA) 57200003 - CAIXABANK (Antes BANKIA) 5720000…" at bounding box center [480, 233] width 477 height 230
click at [659, 152] on input "text" at bounding box center [668, 155] width 55 height 14
paste input "5.000,00"
type input "5.000,00"
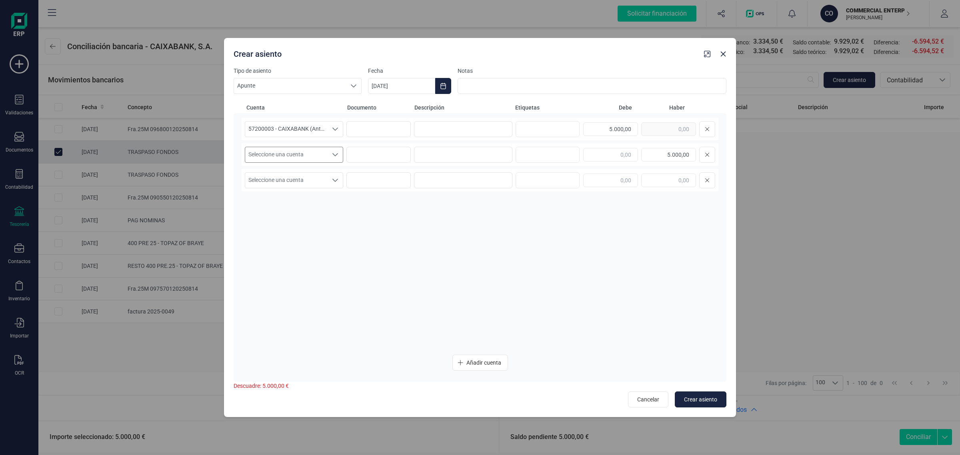
click at [320, 149] on span "Seleccione una cuenta" at bounding box center [286, 154] width 82 height 15
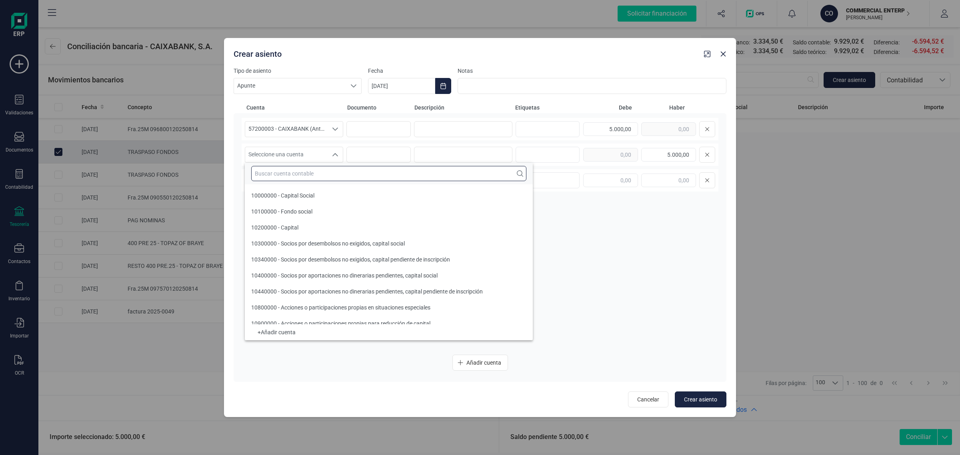
click at [282, 175] on input "text" at bounding box center [388, 173] width 275 height 15
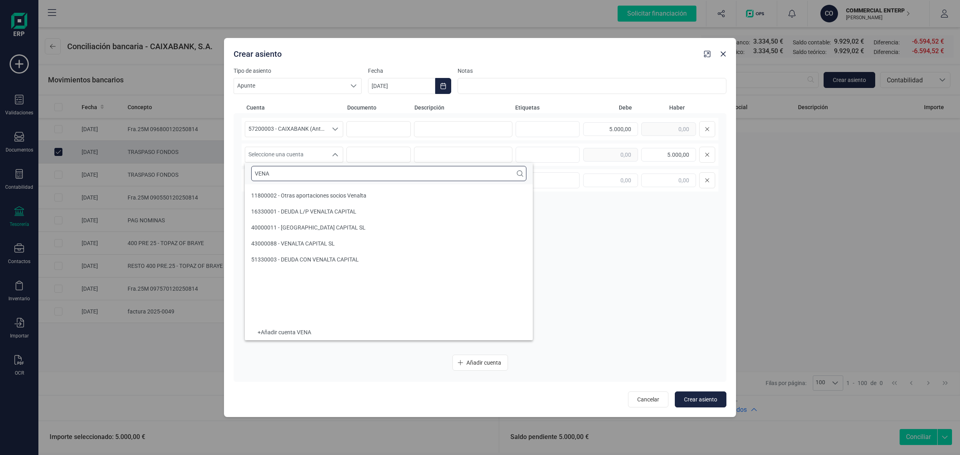
type input "VENA"
click at [357, 259] on span "51330003 - DEUDA CON VENALTA CAPITAL" at bounding box center [305, 259] width 108 height 6
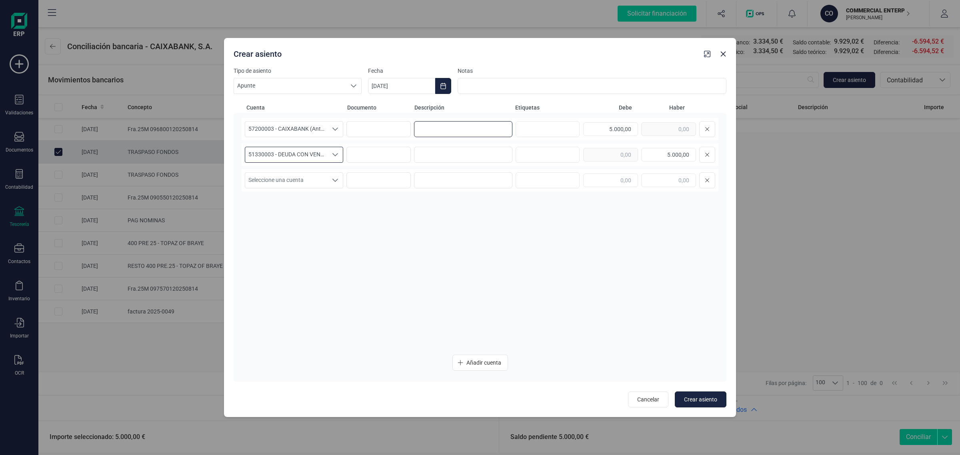
click at [467, 130] on input at bounding box center [463, 129] width 98 height 16
drag, startPoint x: 487, startPoint y: 122, endPoint x: 403, endPoint y: 124, distance: 83.6
click at [403, 124] on div "57200003 - CAIXABANK (Antes BANKIA) 57200003 - CAIXABANK (Antes BANKIA) 5720000…" at bounding box center [480, 129] width 477 height 22
type input "TRASPASO FONDOS"
click at [452, 148] on input at bounding box center [463, 155] width 98 height 16
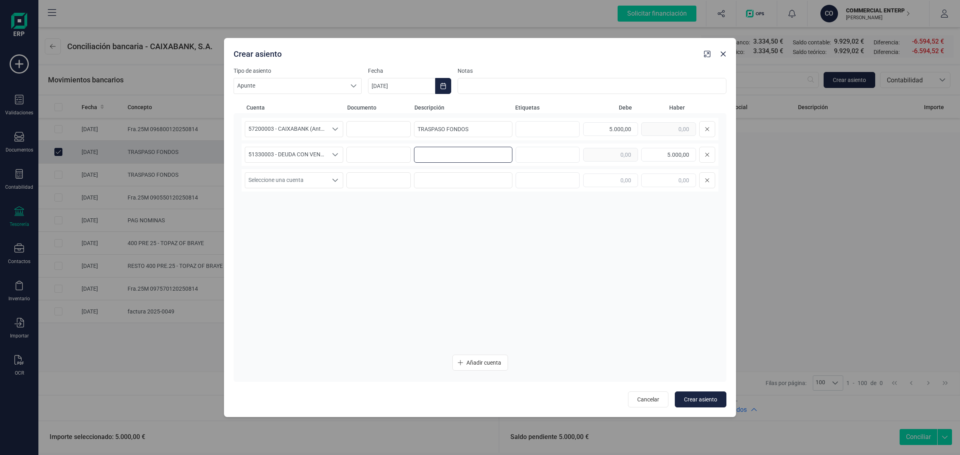
paste input "TRASPASO FONDOS"
type input "TRASPASO FONDOS"
click at [442, 86] on icon "Choose Date" at bounding box center [443, 86] width 6 height 6
click at [392, 223] on span "18" at bounding box center [391, 224] width 16 height 16
click at [709, 393] on button "Crear asiento" at bounding box center [701, 399] width 52 height 16
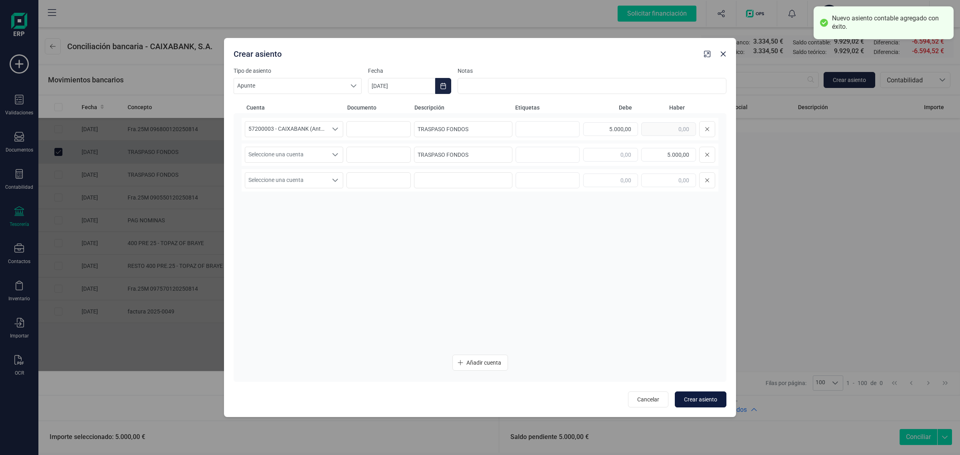
type input "[DATE]"
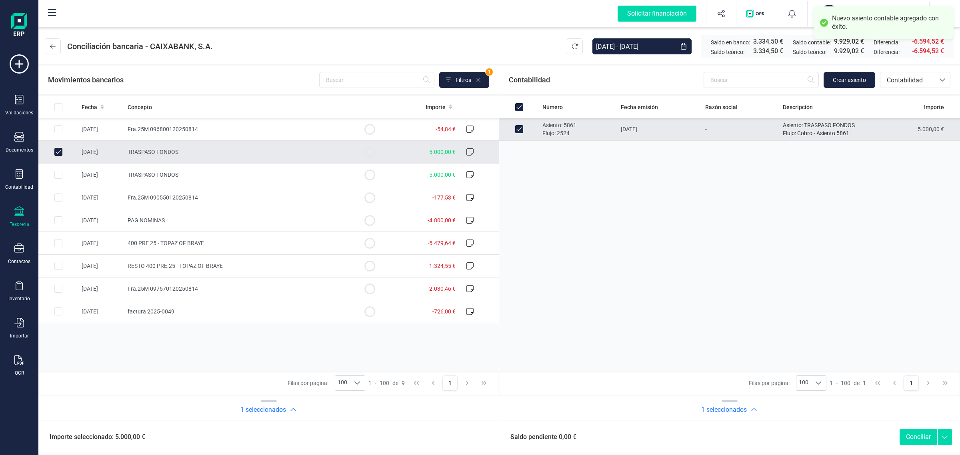
click at [911, 440] on button "Conciliar" at bounding box center [918, 437] width 38 height 16
checkbox input "false"
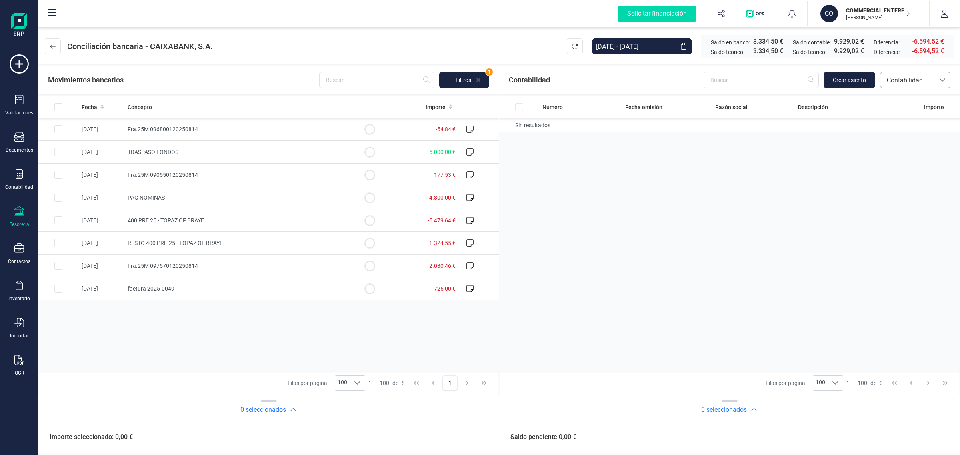
click at [390, 144] on td "5.000,00 €" at bounding box center [423, 152] width 69 height 23
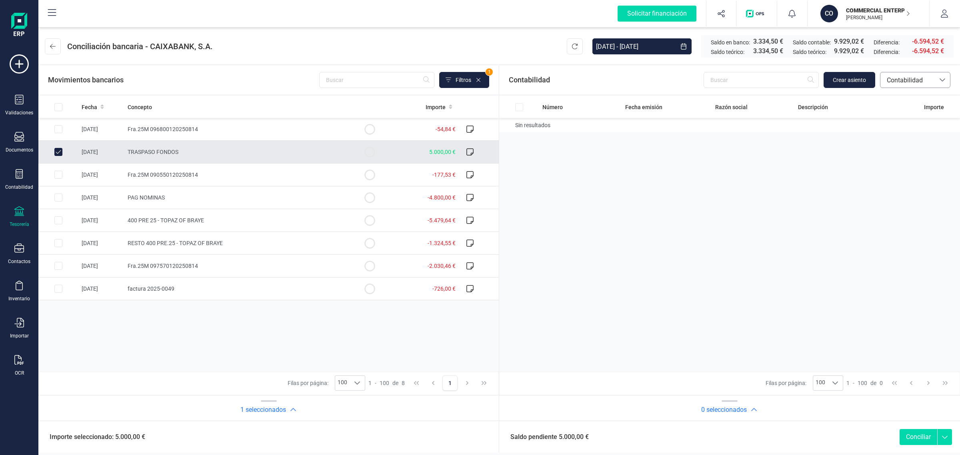
checkbox input "true"
click at [854, 79] on span "Crear asiento" at bounding box center [849, 80] width 33 height 8
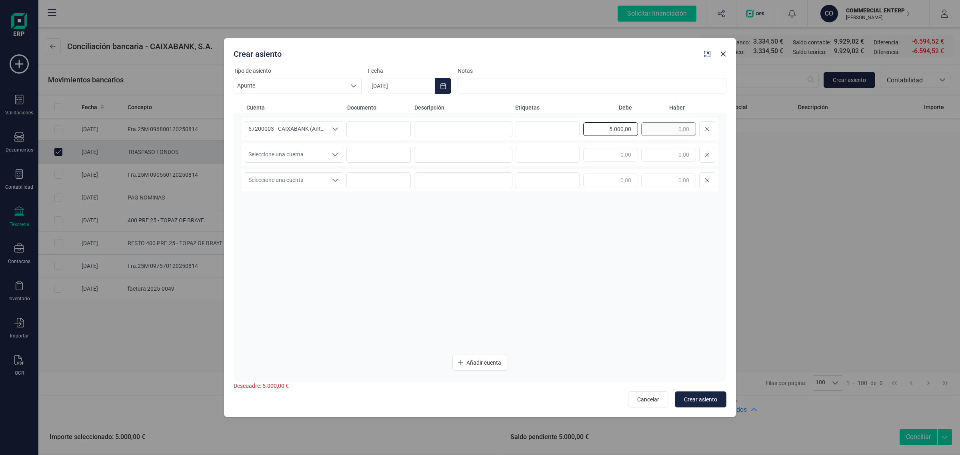
click at [666, 131] on div "5.000,00" at bounding box center [649, 129] width 132 height 16
click at [669, 148] on input "text" at bounding box center [668, 155] width 55 height 14
paste input "5.000,00"
type input "5.000,00"
click at [285, 162] on div "Seleccione una cuenta Seleccione una cuenta" at bounding box center [294, 155] width 98 height 16
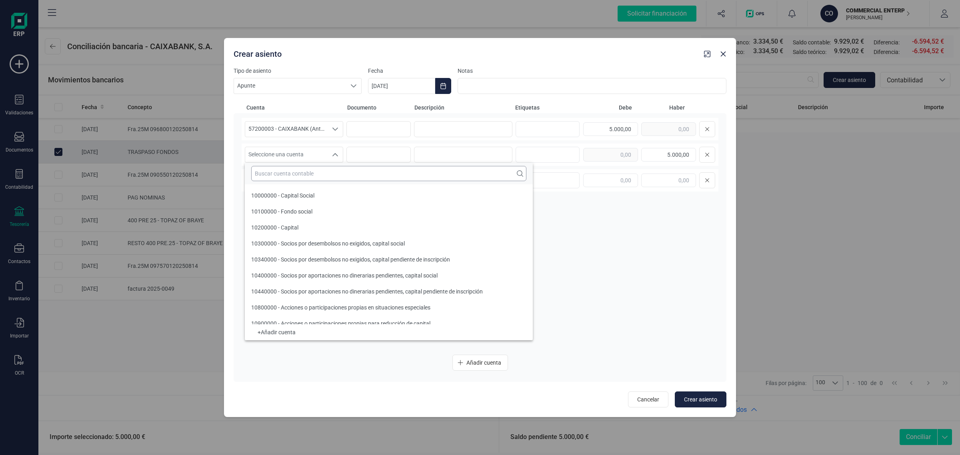
click at [277, 175] on input "text" at bounding box center [388, 173] width 275 height 15
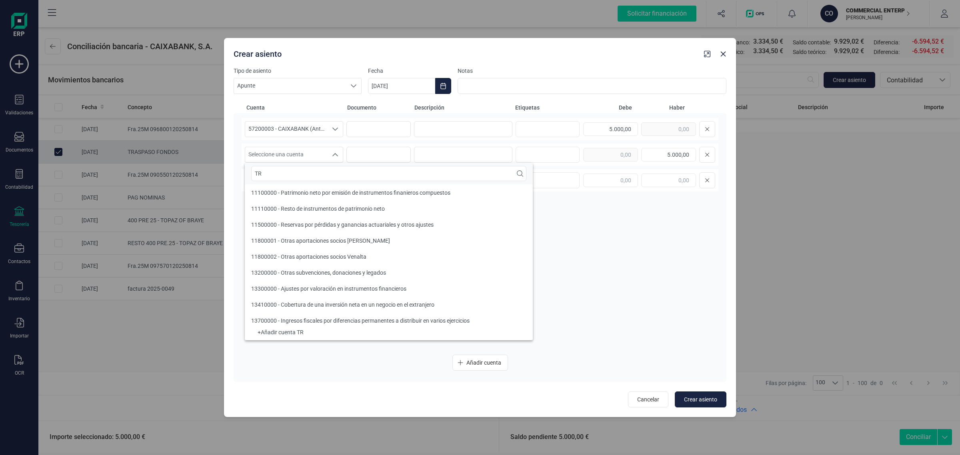
type input "T"
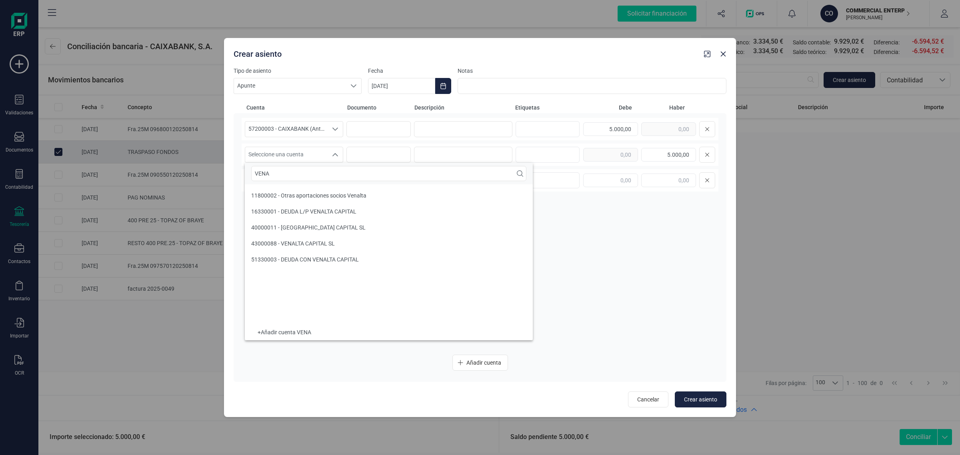
scroll to position [0, 0]
type input "VENAL"
click at [296, 256] on span "51330003 - DEUDA CON VENALTA CAPITAL" at bounding box center [305, 259] width 108 height 6
click at [485, 127] on input at bounding box center [463, 129] width 98 height 16
type input "D"
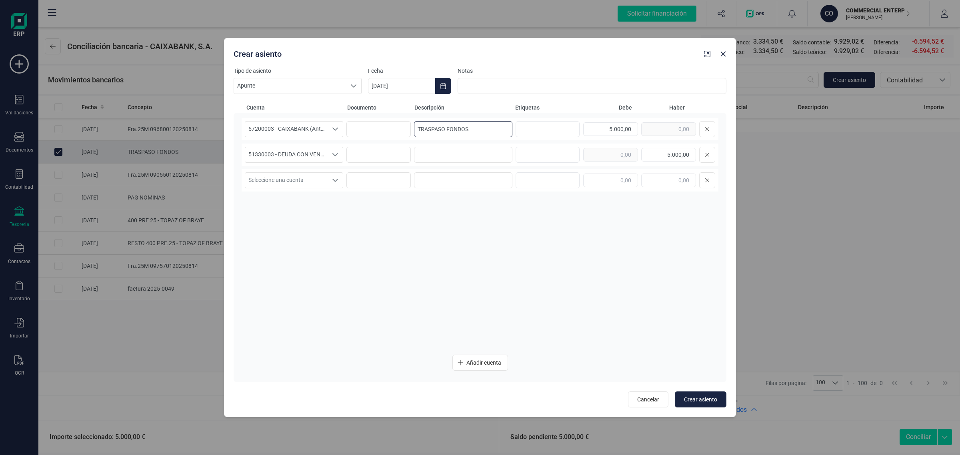
drag, startPoint x: 480, startPoint y: 133, endPoint x: 401, endPoint y: 139, distance: 79.4
click at [401, 139] on div "57200003 - CAIXABANK (Antes BANKIA) 57200003 - CAIXABANK (Antes BANKIA) 5720000…" at bounding box center [480, 129] width 477 height 22
type input "TRASPASO FONDOS"
click at [428, 154] on input at bounding box center [463, 155] width 98 height 16
paste input "TRASPASO FONDOS"
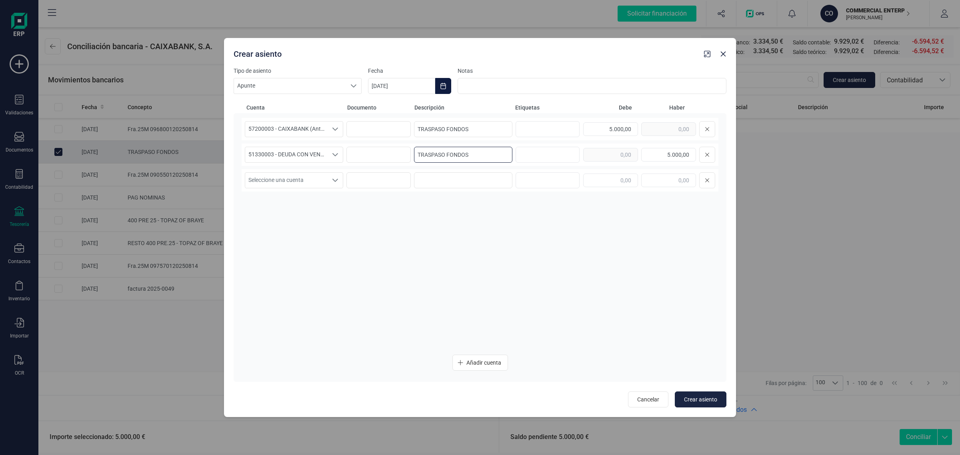
type input "TRASPASO FONDOS"
click at [447, 80] on button "Choose Date" at bounding box center [443, 86] width 16 height 16
click at [392, 245] on span "25" at bounding box center [391, 246] width 16 height 16
click at [701, 394] on button "Crear asiento" at bounding box center [701, 399] width 52 height 16
type input "[DATE]"
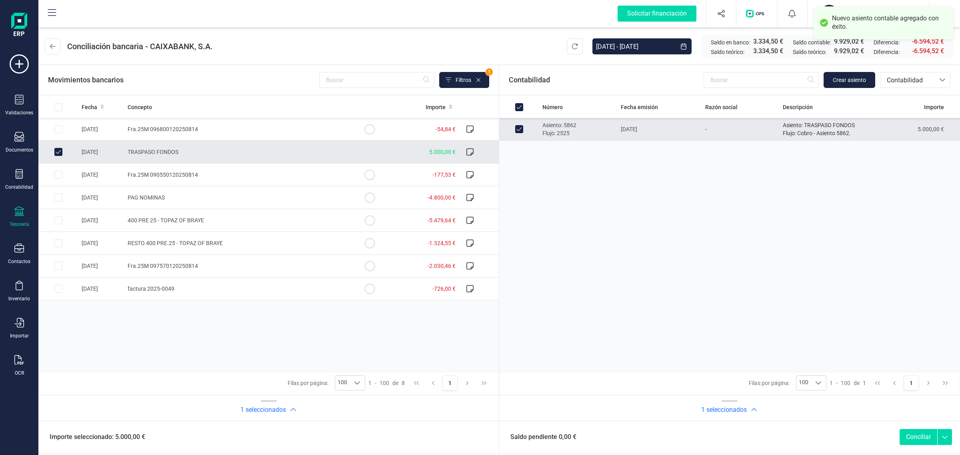
click at [912, 436] on button "Conciliar" at bounding box center [918, 437] width 38 height 16
checkbox input "false"
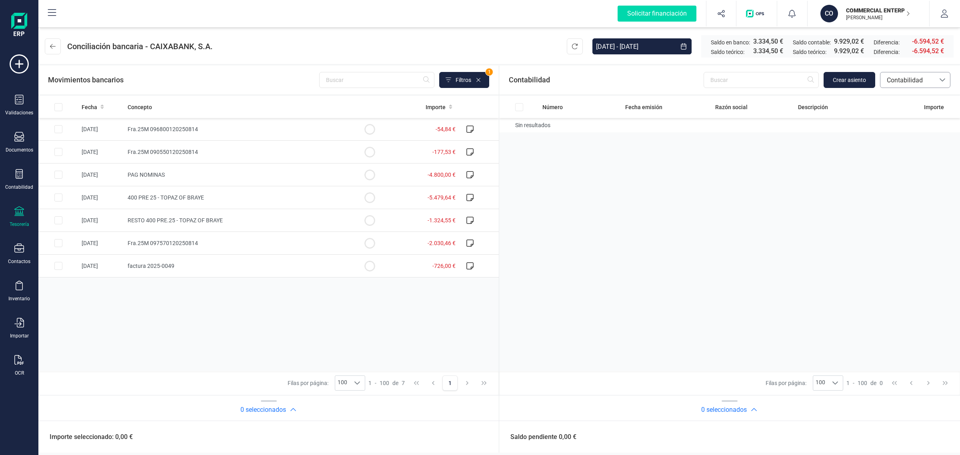
click at [928, 82] on span "Contabilidad" at bounding box center [907, 81] width 48 height 10
click at [904, 135] on span "Facturas" at bounding box center [898, 135] width 25 height 10
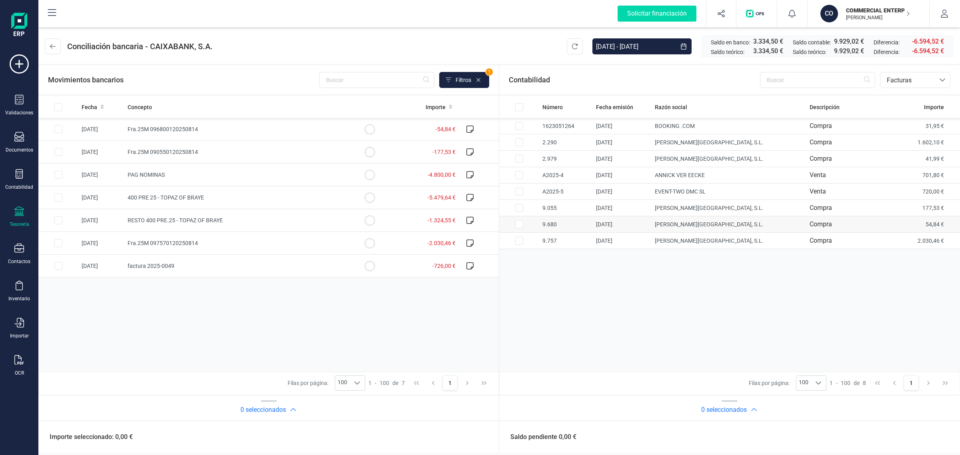
click at [124, 255] on td "9.680" at bounding box center [101, 266] width 46 height 23
checkbox input "true"
click at [213, 128] on td "Fra.25M 096800120250814" at bounding box center [236, 129] width 225 height 23
checkbox input "true"
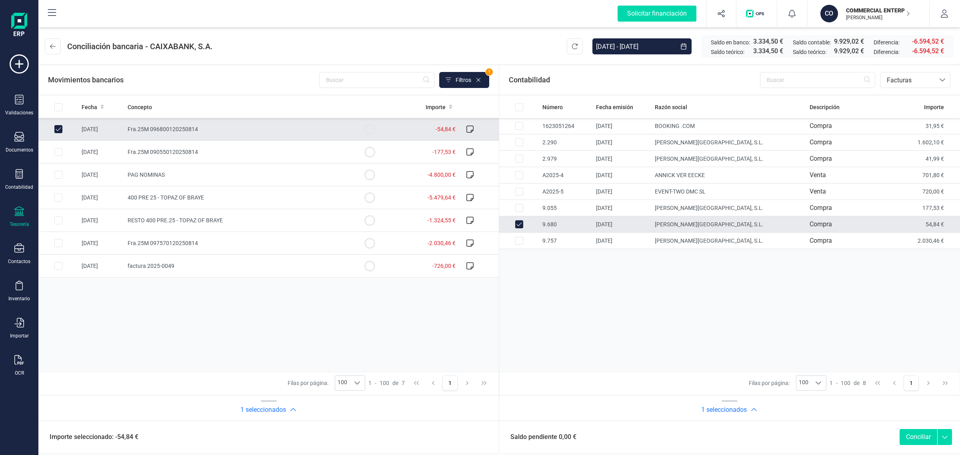
click at [912, 441] on button "Conciliar" at bounding box center [918, 437] width 38 height 16
checkbox input "false"
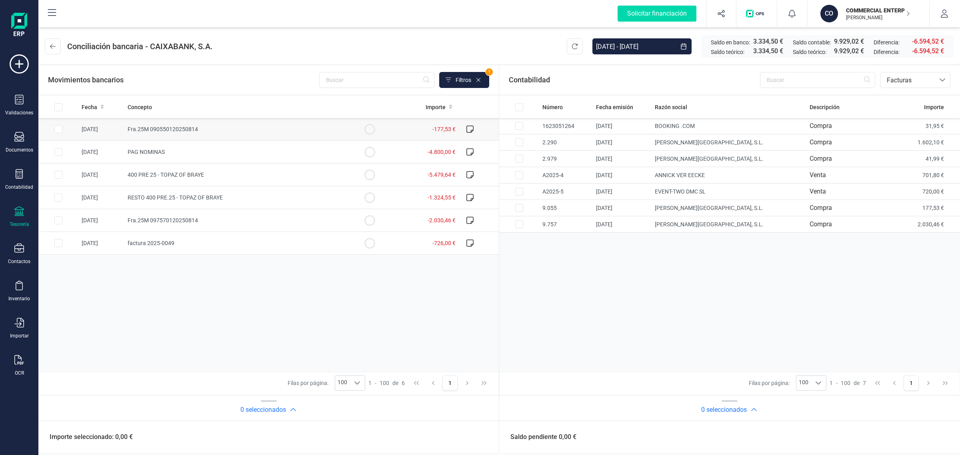
click at [397, 130] on td "-177,53 €" at bounding box center [423, 129] width 69 height 23
checkbox input "true"
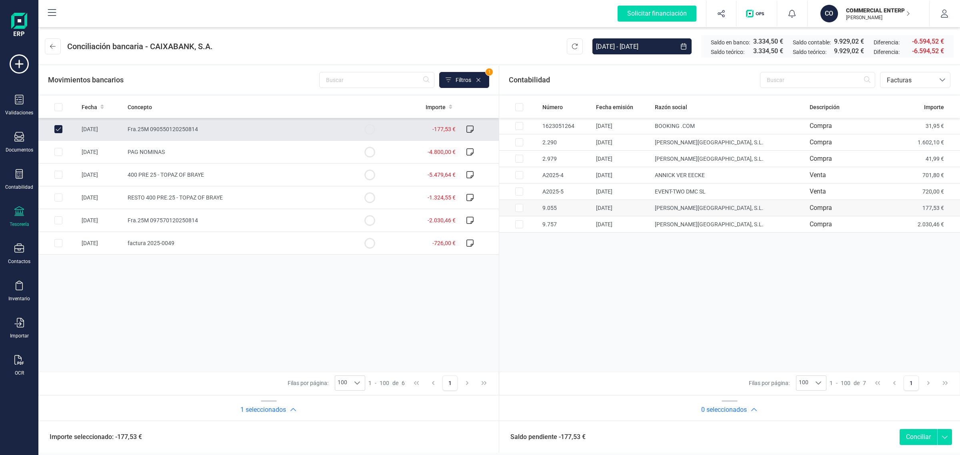
click at [878, 210] on td "Compra" at bounding box center [852, 208] width 92 height 16
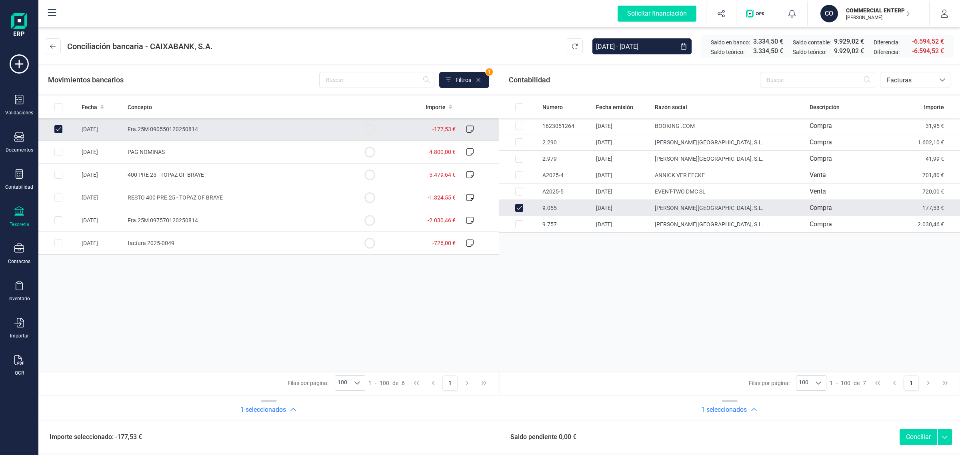
click at [915, 441] on button "Conciliar" at bounding box center [918, 437] width 38 height 16
checkbox input "false"
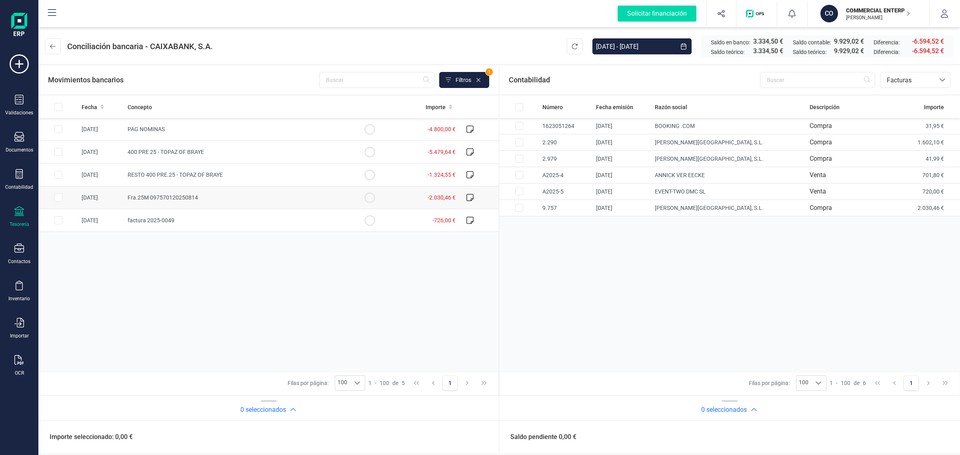
click at [229, 202] on td "Fra.25M 097570120250814" at bounding box center [236, 197] width 225 height 23
checkbox input "true"
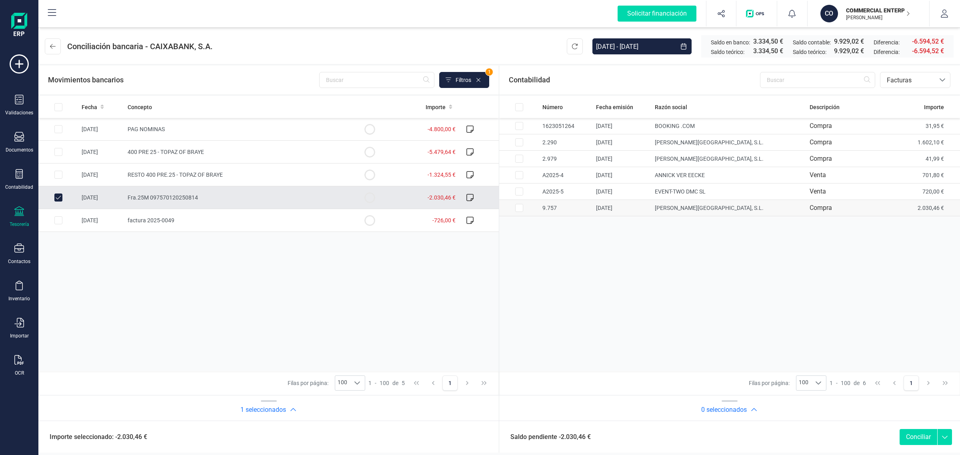
click at [608, 204] on td "[DATE]" at bounding box center [622, 208] width 59 height 16
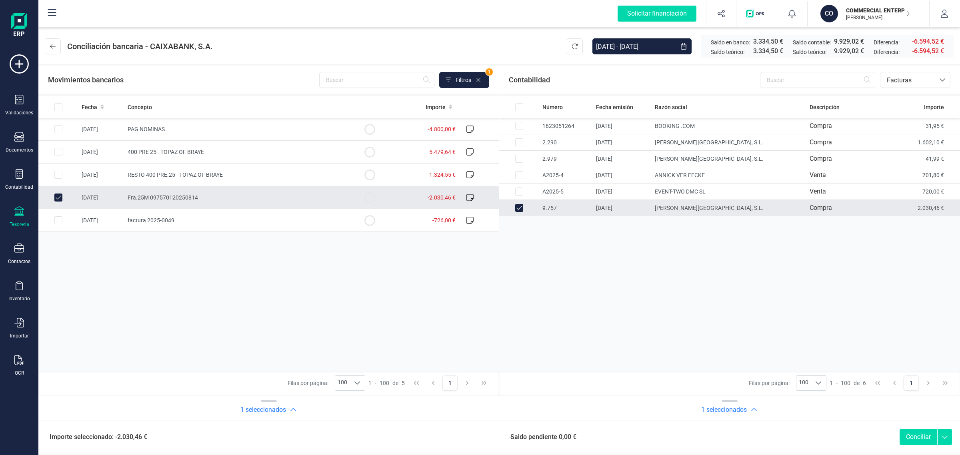
click at [917, 440] on button "Conciliar" at bounding box center [918, 437] width 38 height 16
checkbox input "false"
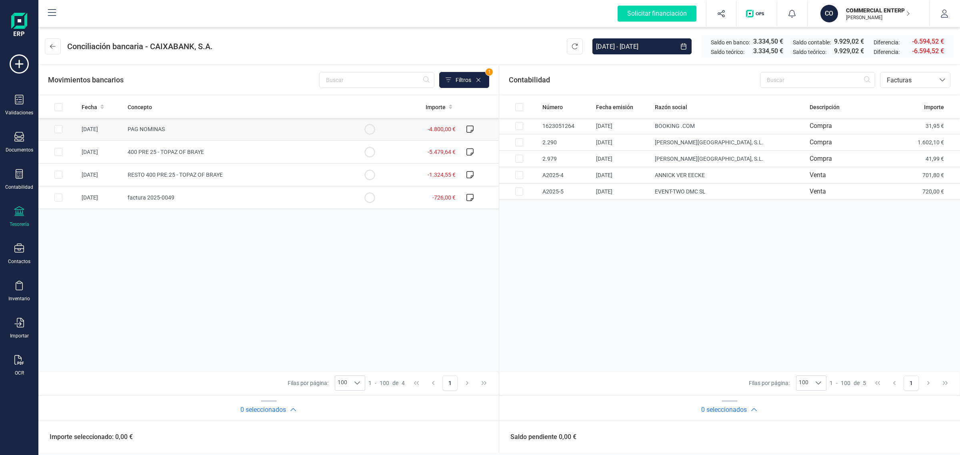
click at [221, 130] on td "PAG NOMINAS" at bounding box center [236, 129] width 225 height 23
checkbox input "true"
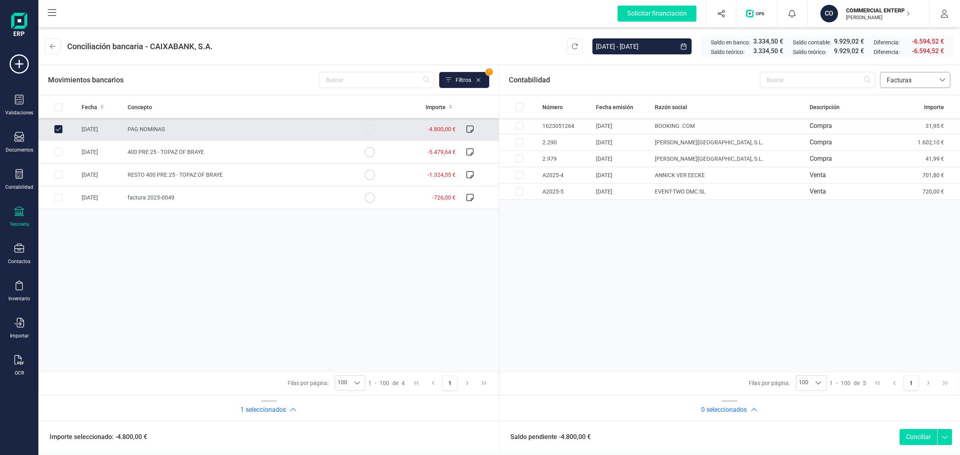
click at [897, 81] on span "Facturas" at bounding box center [907, 81] width 48 height 10
click at [901, 95] on span "Contabilidad" at bounding box center [904, 99] width 36 height 10
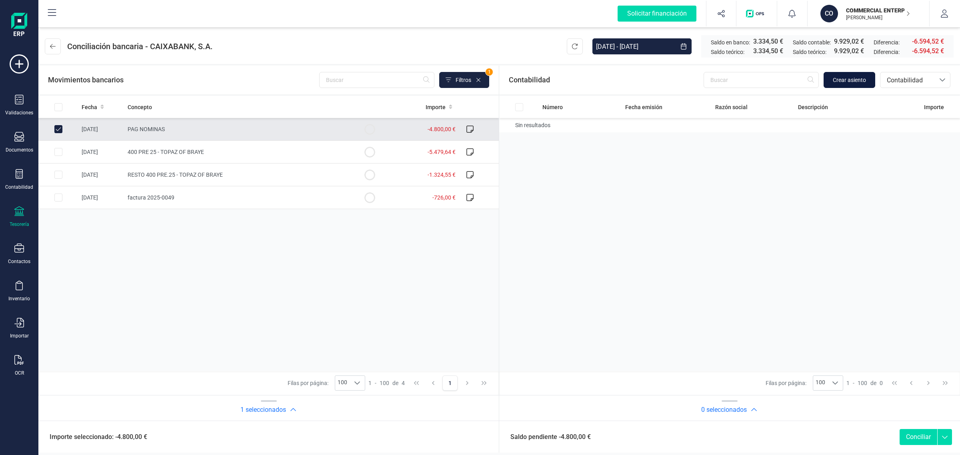
click at [853, 76] on span "Crear asiento" at bounding box center [849, 80] width 33 height 8
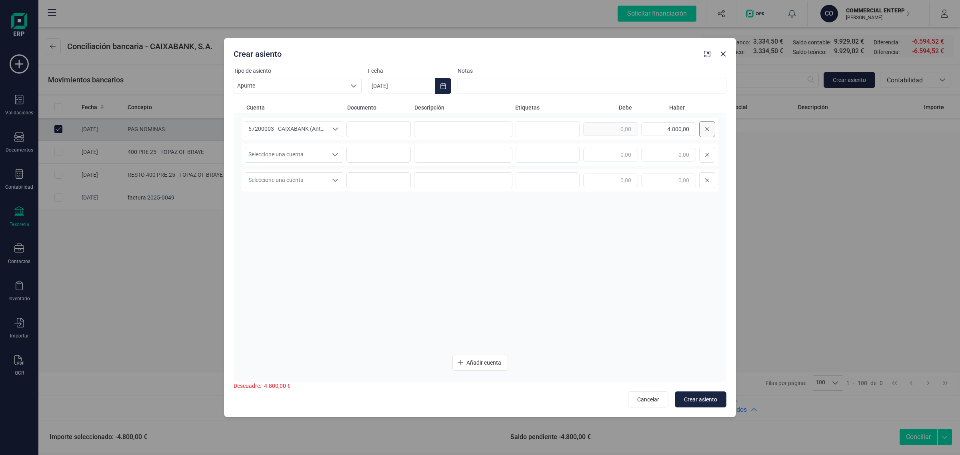
click at [709, 127] on div "4.800,00" at bounding box center [649, 129] width 132 height 16
drag, startPoint x: 679, startPoint y: 130, endPoint x: 705, endPoint y: 133, distance: 26.1
click at [705, 133] on div "4.800,00" at bounding box center [649, 129] width 132 height 16
click at [638, 152] on div at bounding box center [649, 155] width 132 height 16
click at [635, 152] on input "text" at bounding box center [610, 155] width 55 height 14
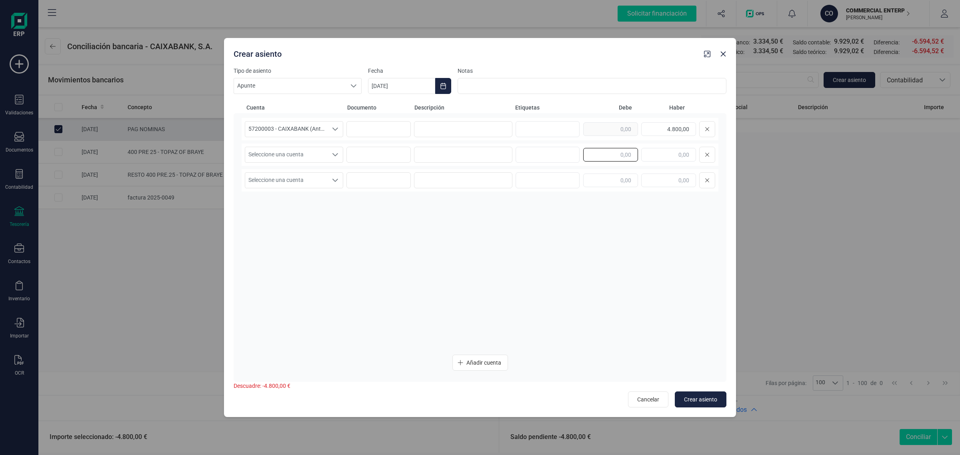
paste input "4.800,00"
type input "4.800,00"
click at [320, 157] on span "Seleccione una cuenta" at bounding box center [286, 154] width 82 height 15
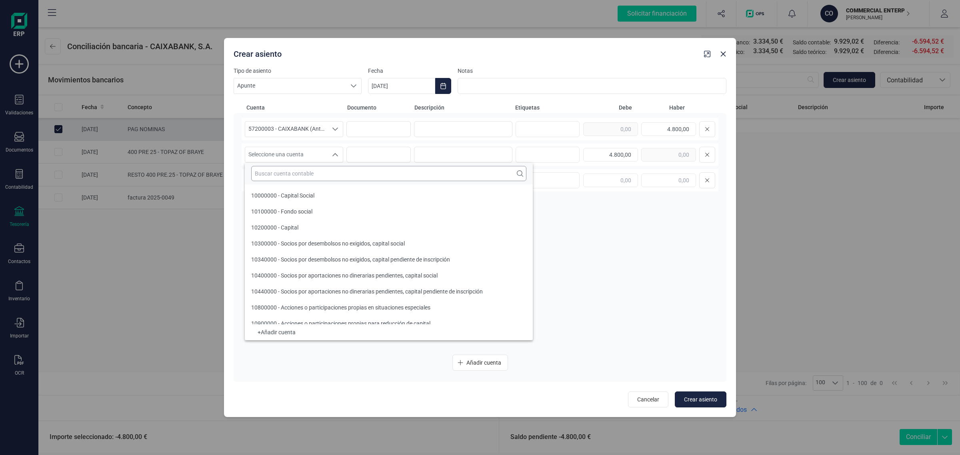
click at [296, 173] on input "text" at bounding box center [388, 173] width 275 height 15
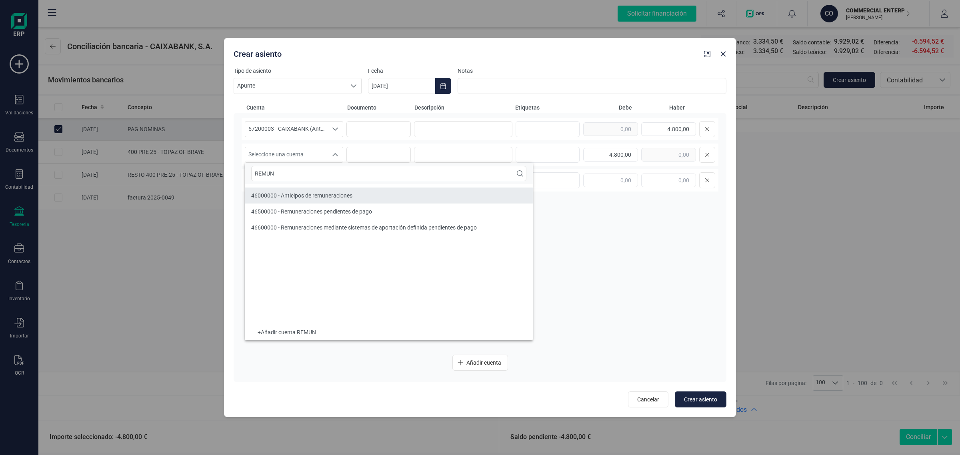
type input "REMUN"
click at [307, 210] on span "46500000 - Remuneraciones pendientes de pago" at bounding box center [311, 211] width 121 height 6
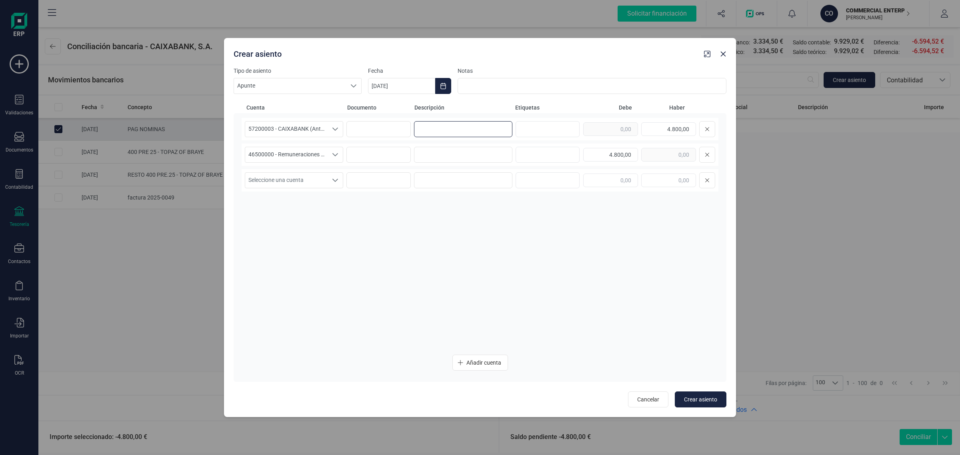
click at [476, 129] on input at bounding box center [463, 129] width 98 height 16
drag, startPoint x: 453, startPoint y: 126, endPoint x: 401, endPoint y: 138, distance: 53.3
click at [401, 138] on div "57200003 - CAIXABANK (Antes BANKIA) 57200003 - CAIXABANK (Antes BANKIA) 5720000…" at bounding box center [480, 129] width 477 height 22
type input "PAGO NOMINA AGOSTO"
click at [457, 154] on input at bounding box center [463, 155] width 98 height 16
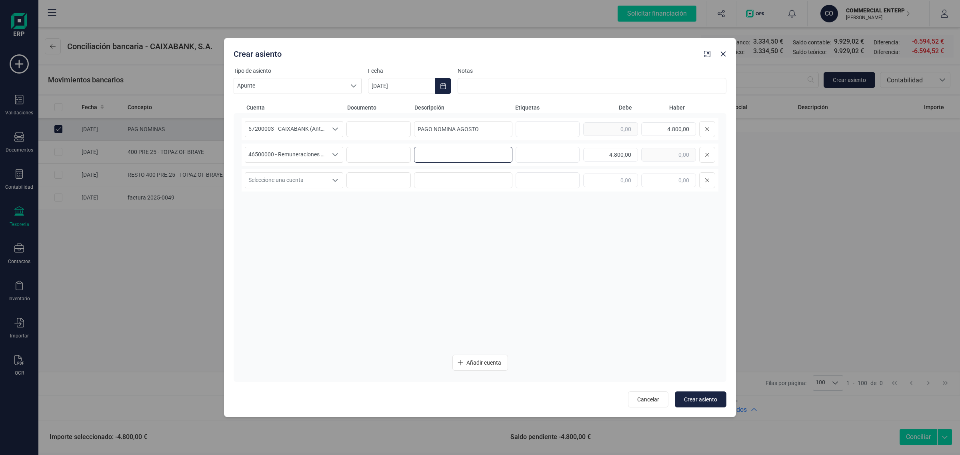
paste input "PAGO NOMINA AGOSTO"
type input "PAGO NOMINA AGOSTO"
click at [437, 88] on button "Choose Date" at bounding box center [443, 86] width 16 height 16
click at [385, 243] on span "25" at bounding box center [391, 246] width 16 height 16
click at [682, 394] on button "Crear asiento" at bounding box center [701, 399] width 52 height 16
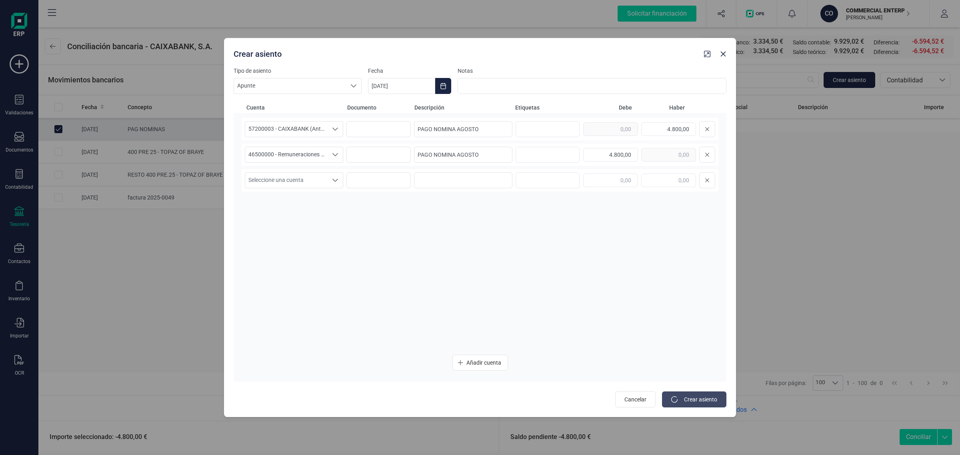
type input "[DATE]"
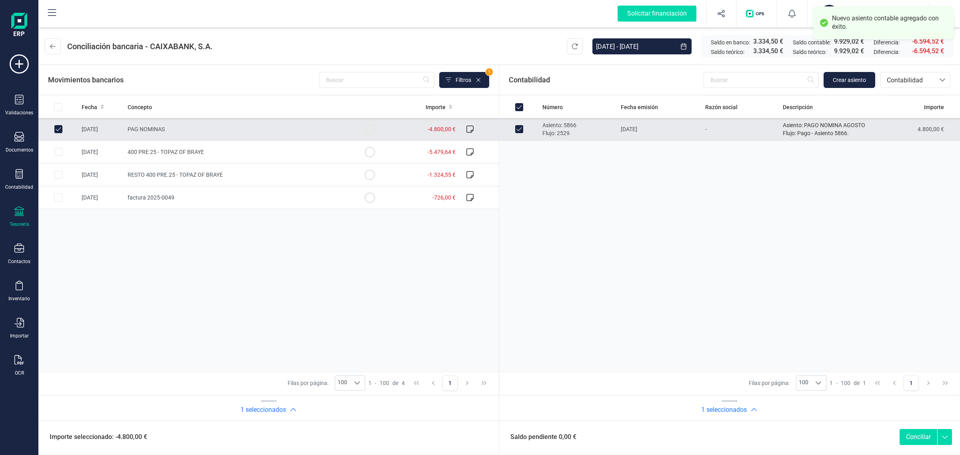
click at [911, 437] on button "Conciliar" at bounding box center [918, 437] width 38 height 16
checkbox input "false"
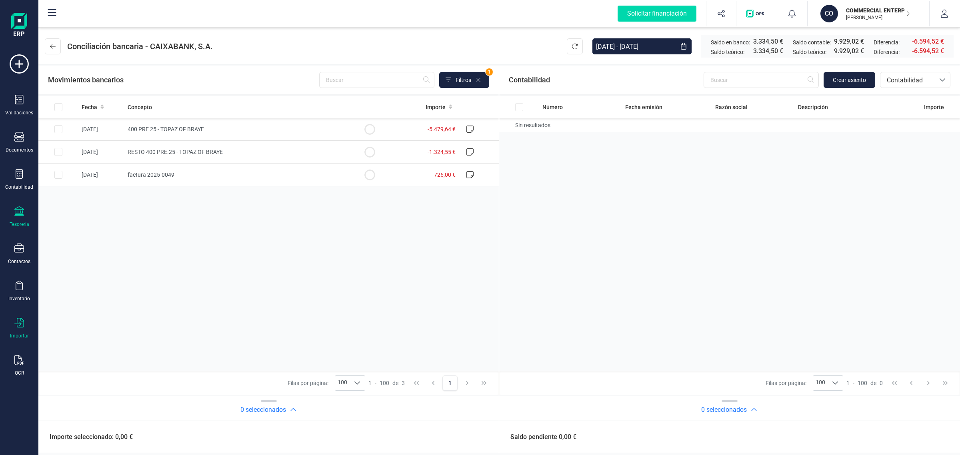
click at [17, 321] on icon at bounding box center [19, 323] width 10 height 10
click at [12, 361] on div "OCR" at bounding box center [19, 365] width 32 height 21
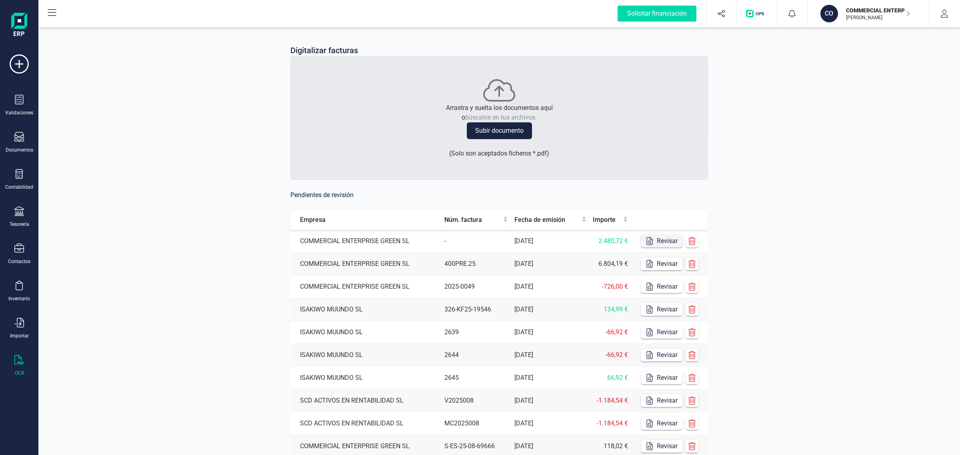
click at [662, 241] on button "Revisar" at bounding box center [662, 241] width 42 height 13
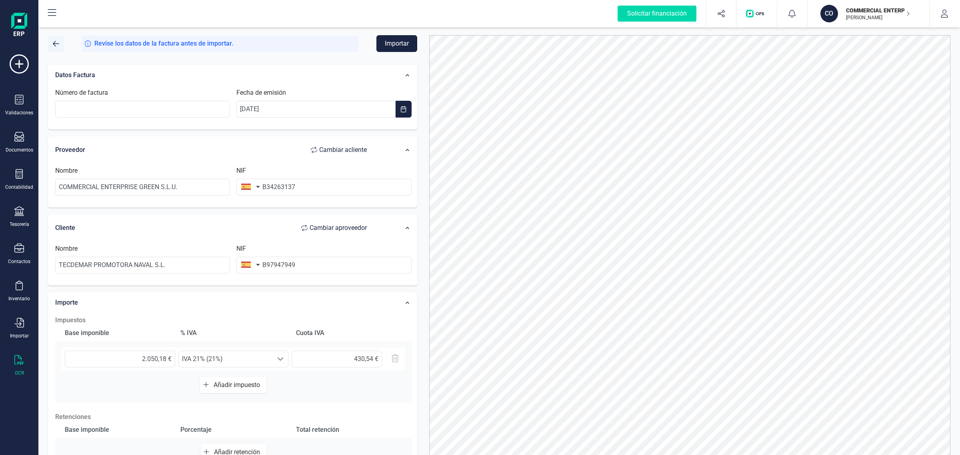
click at [54, 42] on span "button" at bounding box center [56, 43] width 6 height 6
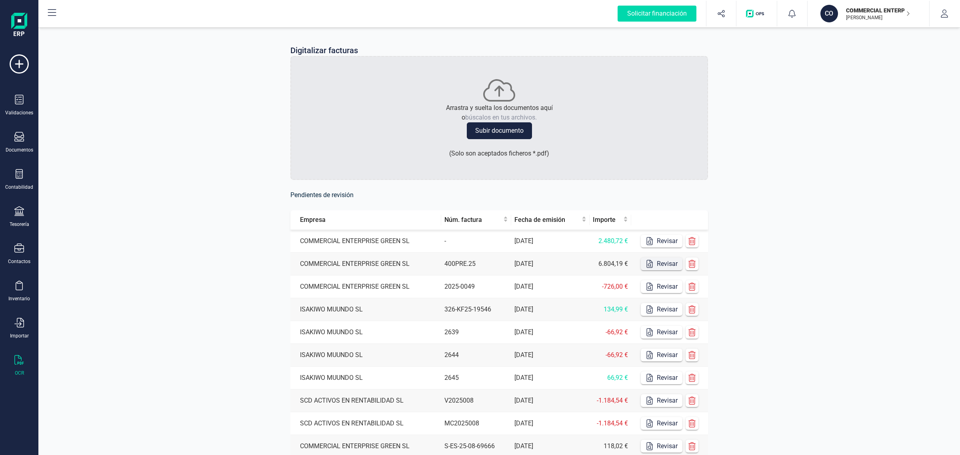
click at [674, 265] on button "Revisar" at bounding box center [662, 264] width 42 height 13
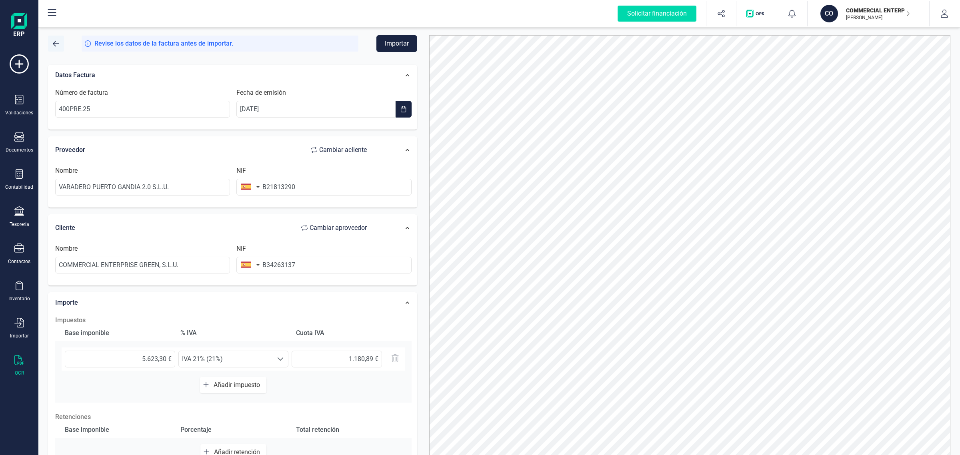
click at [52, 43] on button "button" at bounding box center [56, 44] width 16 height 16
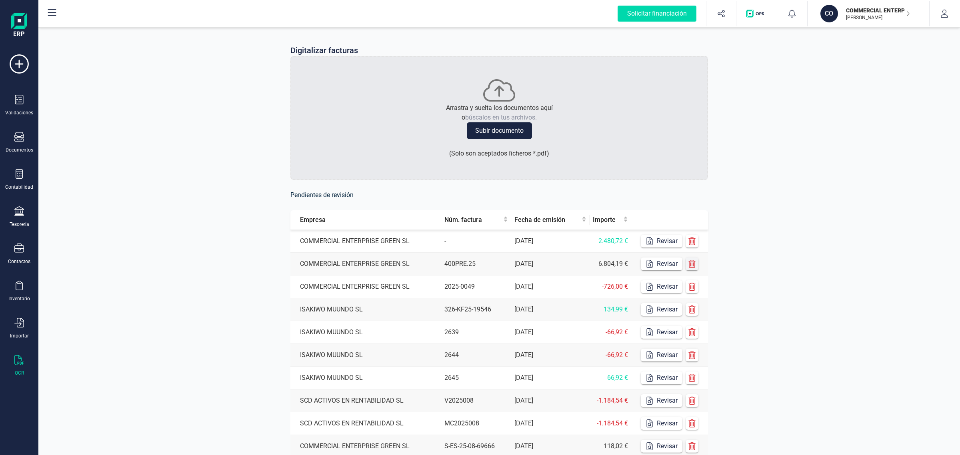
click at [691, 264] on icon "button" at bounding box center [692, 264] width 8 height 8
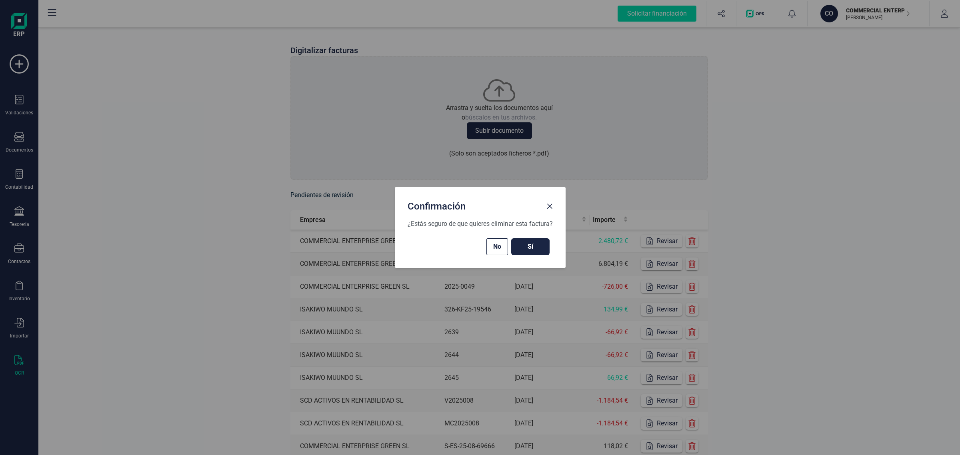
click at [530, 248] on span "Sí" at bounding box center [530, 247] width 22 height 10
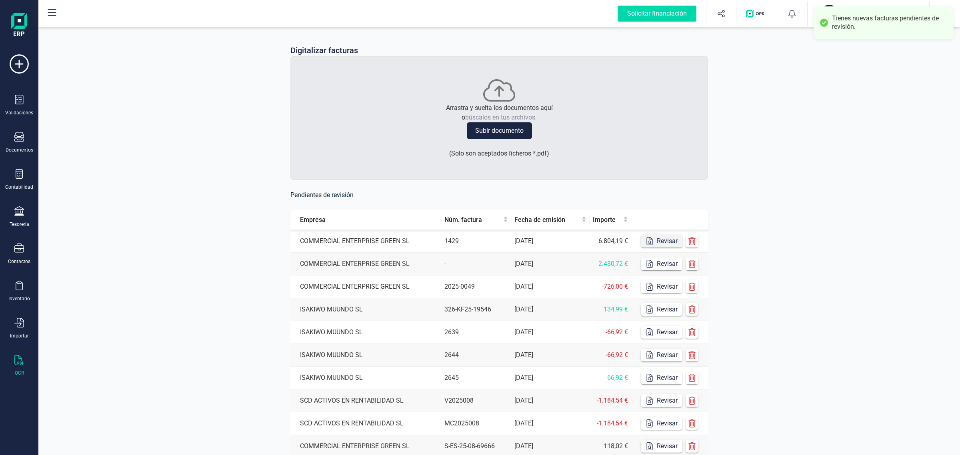
click at [662, 240] on button "Revisar" at bounding box center [662, 241] width 42 height 13
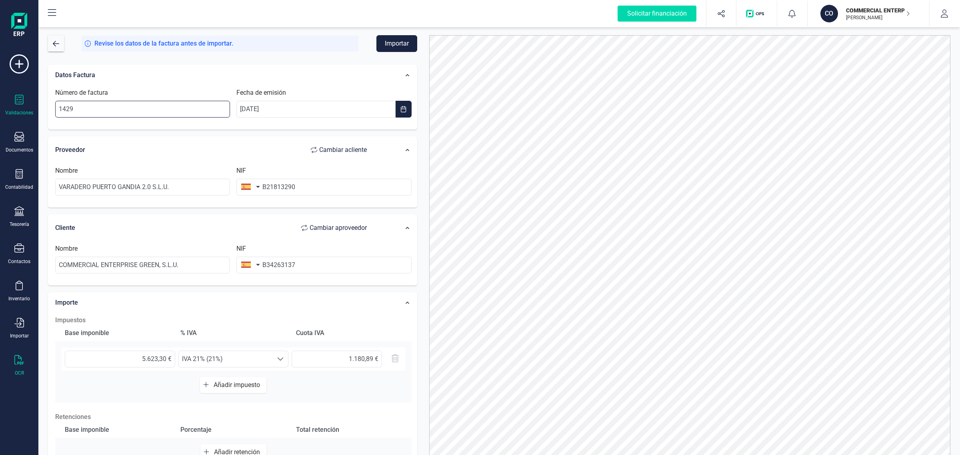
drag, startPoint x: 89, startPoint y: 111, endPoint x: 32, endPoint y: 109, distance: 56.4
click at [32, 109] on div "Solicitar financiación Validaciones Documentos Documentos Presupuestos Pedidos …" at bounding box center [480, 227] width 960 height 455
type input "22F2/25"
click at [390, 42] on button "Importar" at bounding box center [396, 43] width 41 height 17
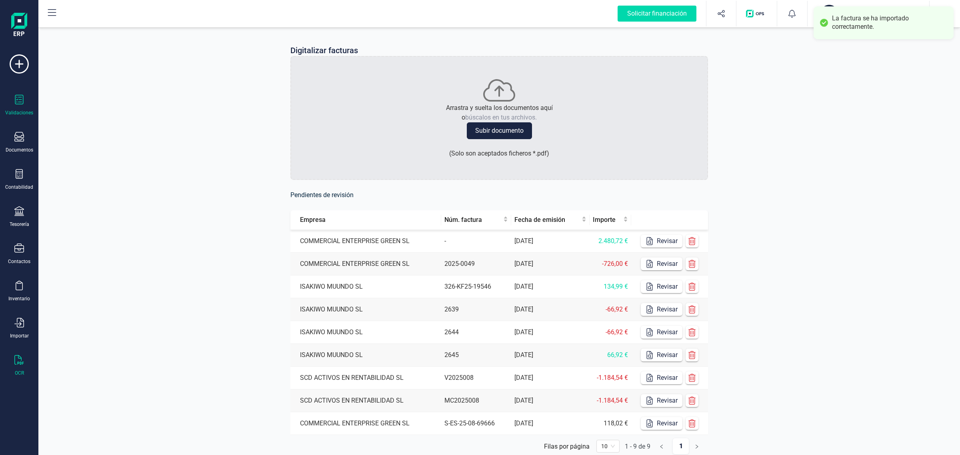
click at [22, 100] on icon at bounding box center [19, 100] width 10 height 10
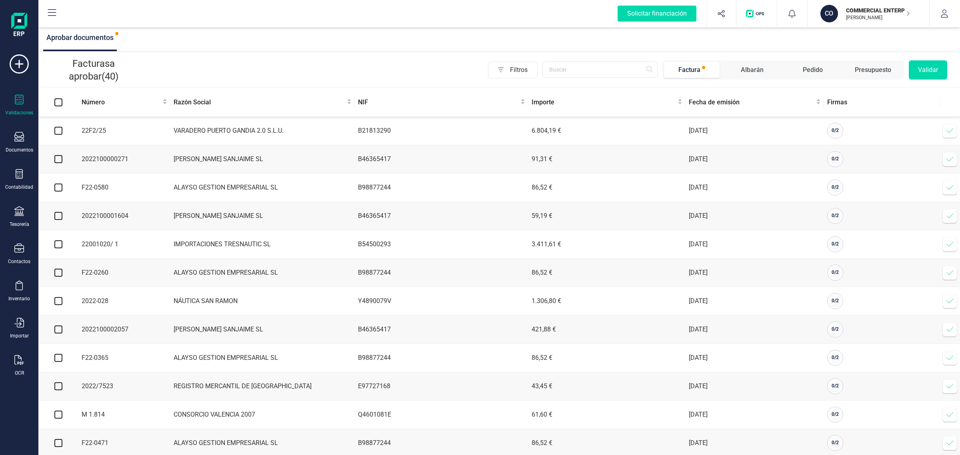
click at [54, 127] on input "checkbox" at bounding box center [58, 131] width 8 height 8
checkbox input "true"
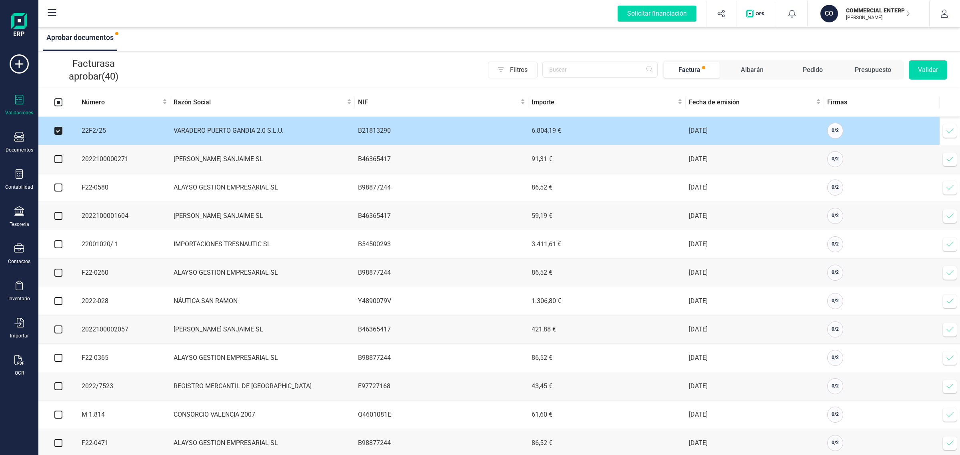
click at [946, 130] on icon at bounding box center [950, 131] width 8 height 8
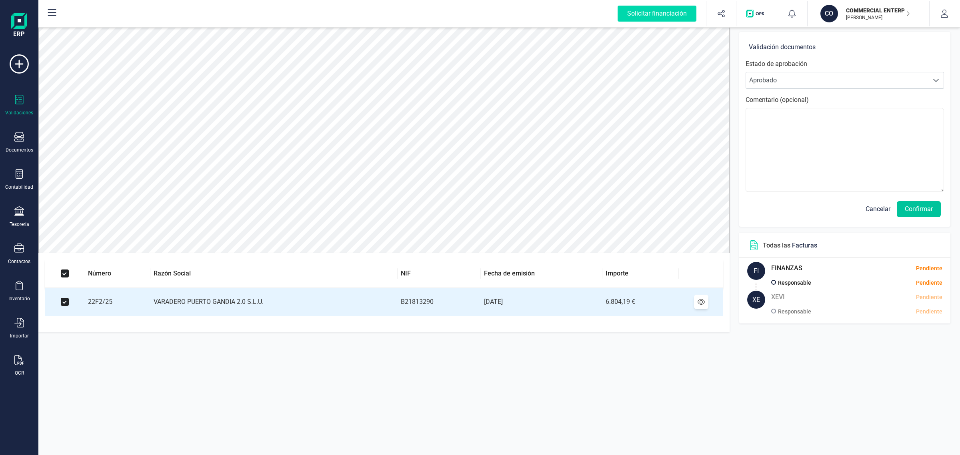
click at [916, 203] on button "Confirmar" at bounding box center [919, 209] width 44 height 16
click at [917, 209] on button "Confirmar" at bounding box center [919, 209] width 44 height 16
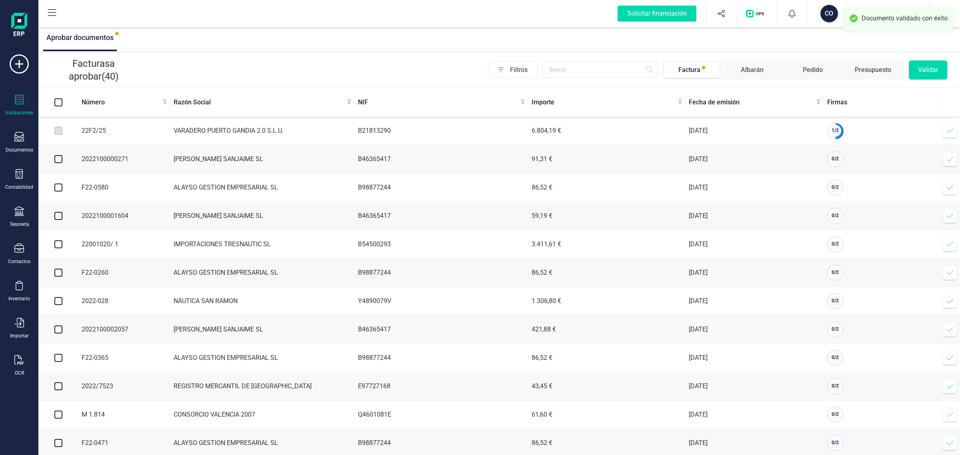
click at [952, 129] on icon at bounding box center [950, 131] width 8 height 8
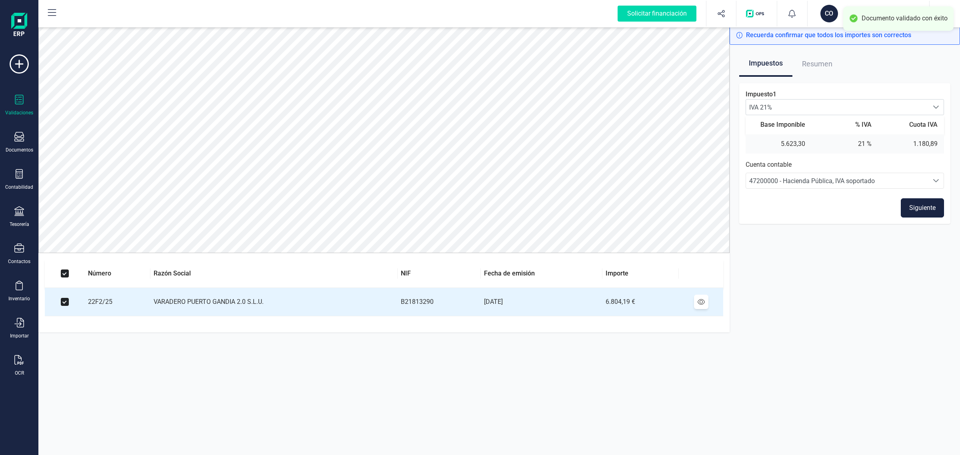
click at [923, 204] on button "Siguiente" at bounding box center [922, 207] width 43 height 19
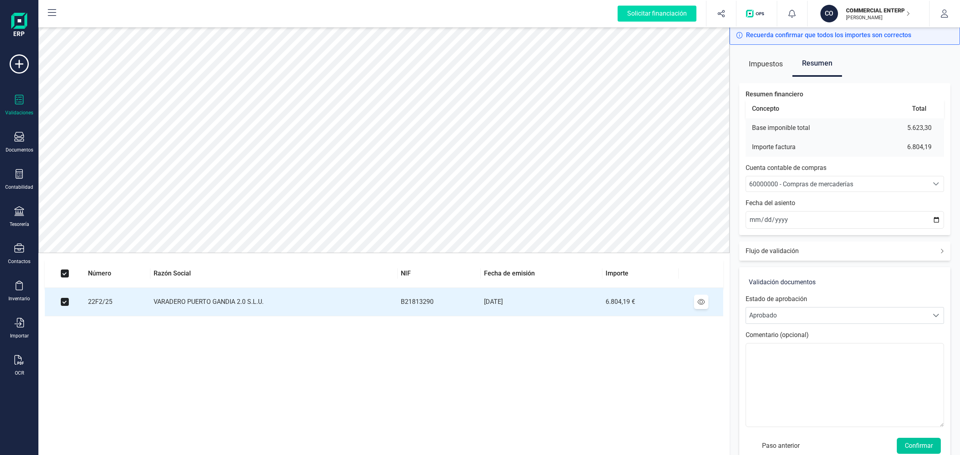
click at [930, 445] on button "Confirmar" at bounding box center [919, 446] width 44 height 16
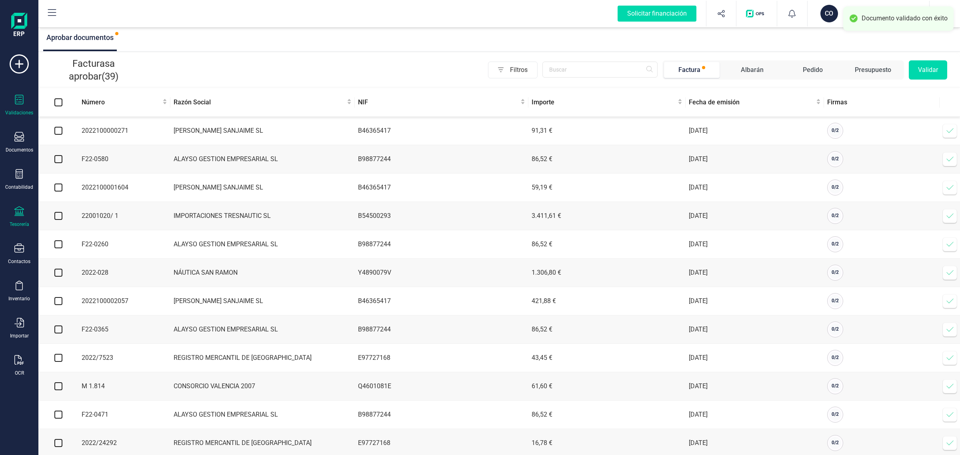
click at [13, 219] on div "Tesorería" at bounding box center [19, 216] width 32 height 21
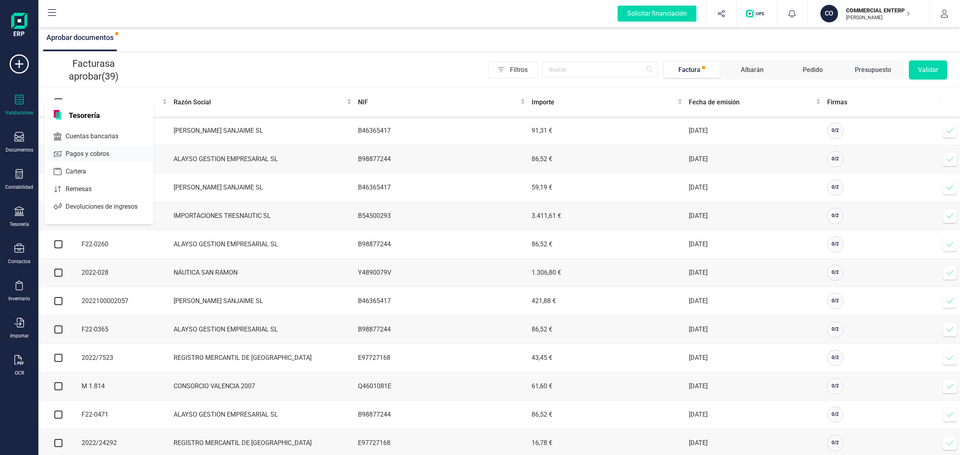
click at [103, 132] on span "Cuentas bancarias" at bounding box center [97, 137] width 70 height 10
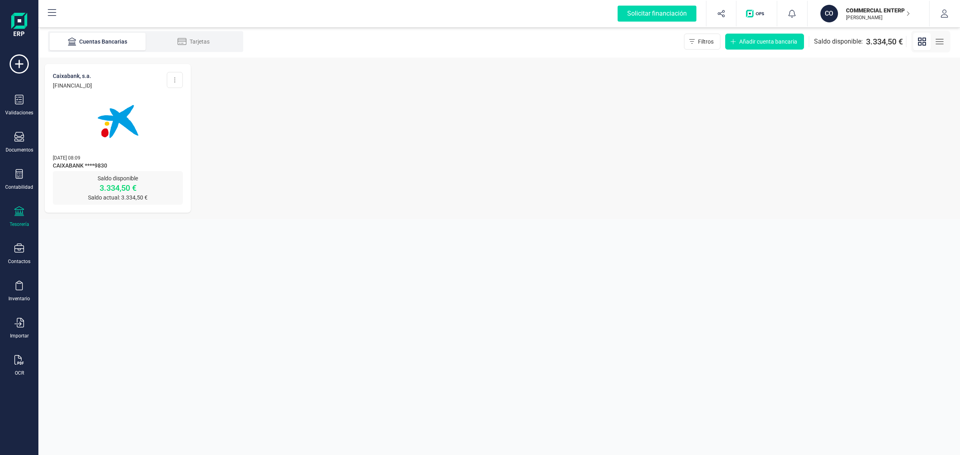
click at [142, 118] on img at bounding box center [117, 121] width 67 height 67
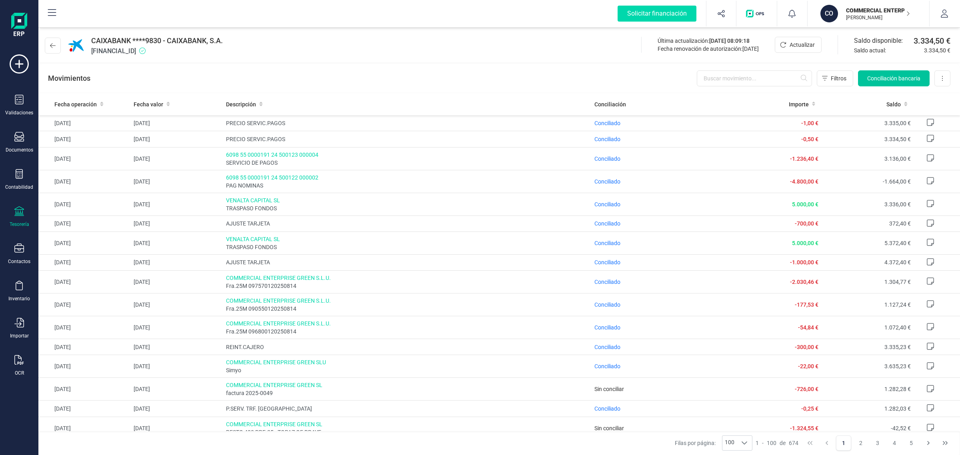
click at [884, 79] on span "Conciliación bancaria" at bounding box center [893, 78] width 53 height 8
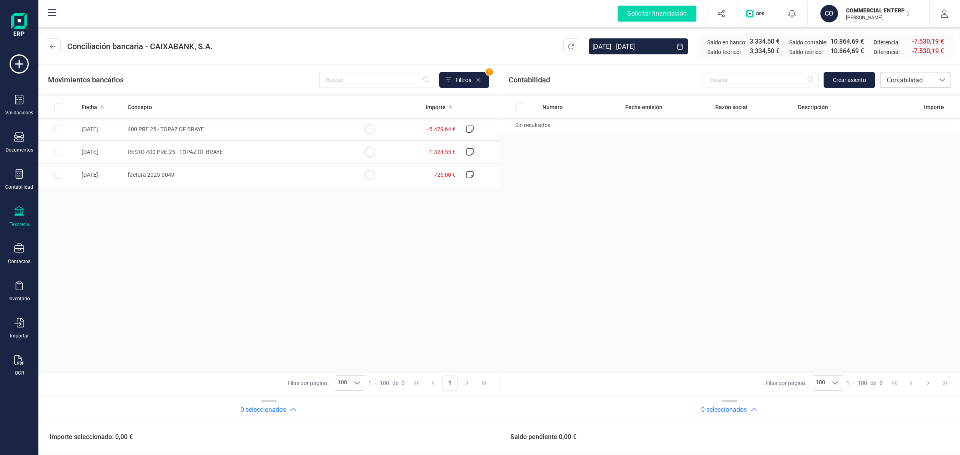
click at [924, 77] on span "Contabilidad" at bounding box center [907, 81] width 48 height 10
click at [899, 132] on span "Facturas" at bounding box center [898, 135] width 25 height 10
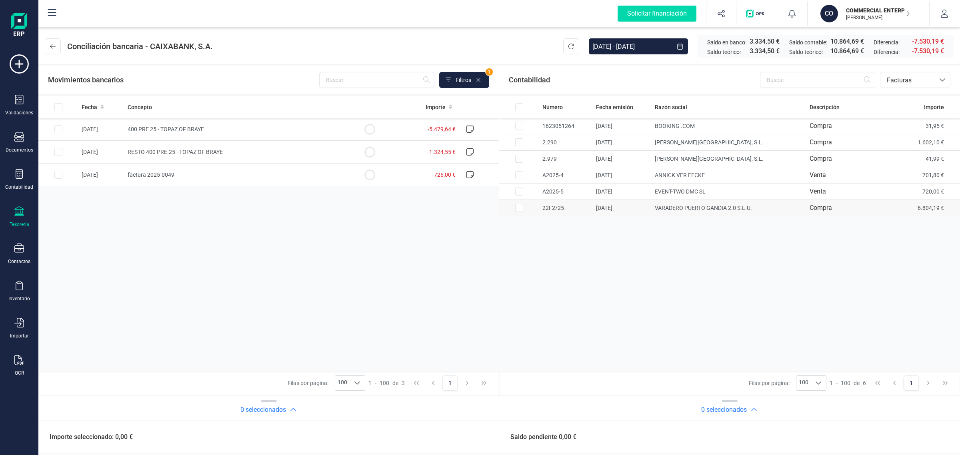
click at [518, 209] on input "Row Selected 0034a177-3232-4320-977a-004a9249b21d" at bounding box center [519, 208] width 8 height 8
checkbox input "true"
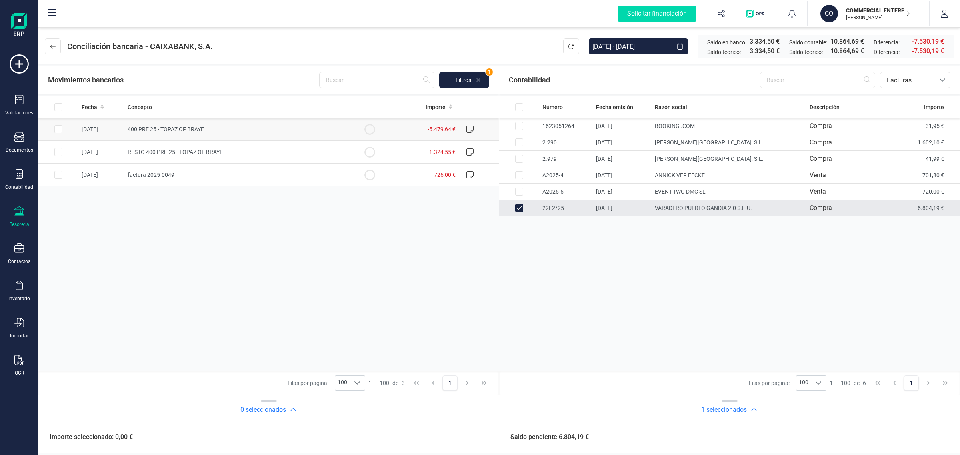
click at [61, 126] on input "Row Selected d7bf26db-ef09-443c-ac9f-550279a351ef" at bounding box center [58, 129] width 8 height 8
checkbox input "true"
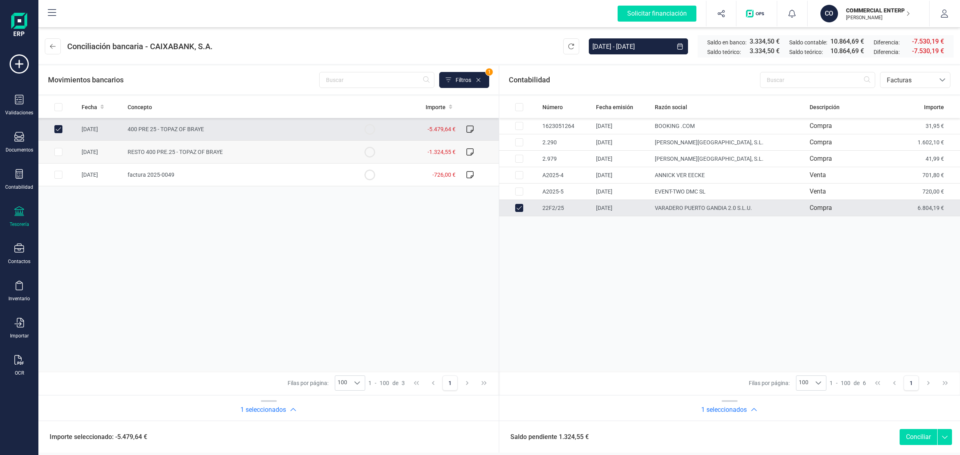
click at [59, 147] on td at bounding box center [58, 152] width 40 height 23
checkbox input "true"
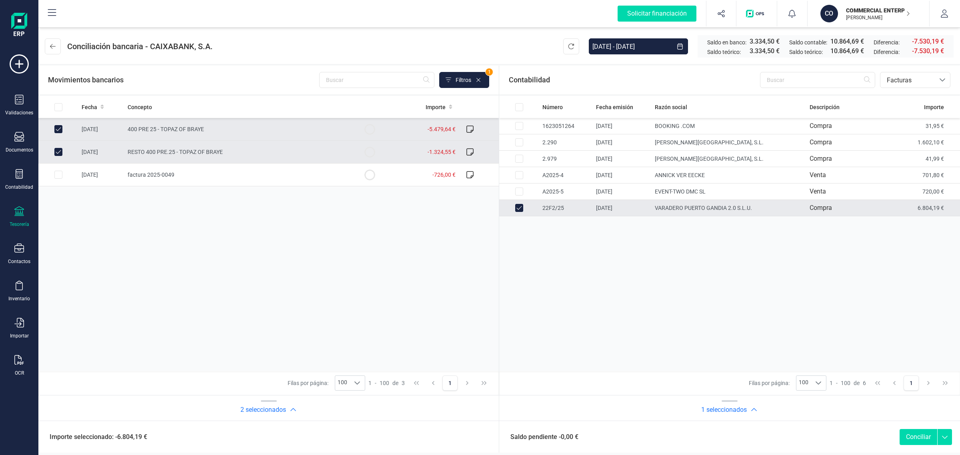
click at [914, 437] on button "Conciliar" at bounding box center [918, 437] width 38 height 16
checkbox input "false"
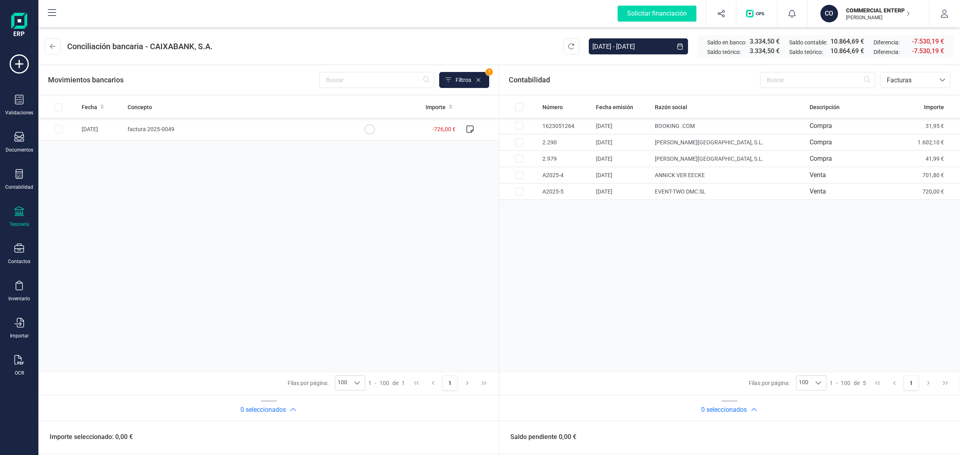
click at [343, 214] on div "Fecha Concepto Importe [DATE] factura 2025-0049 -726,00 €" at bounding box center [268, 233] width 460 height 275
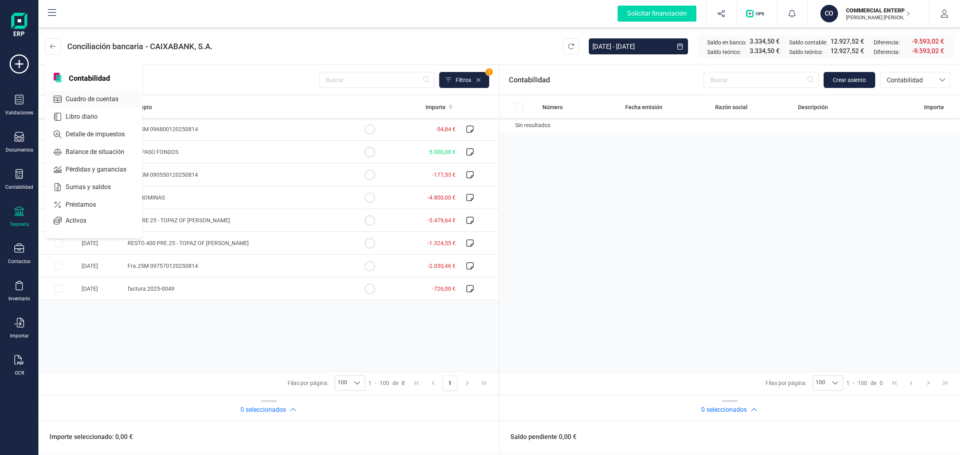
click at [107, 95] on span "Cuadro de cuentas" at bounding box center [97, 99] width 70 height 10
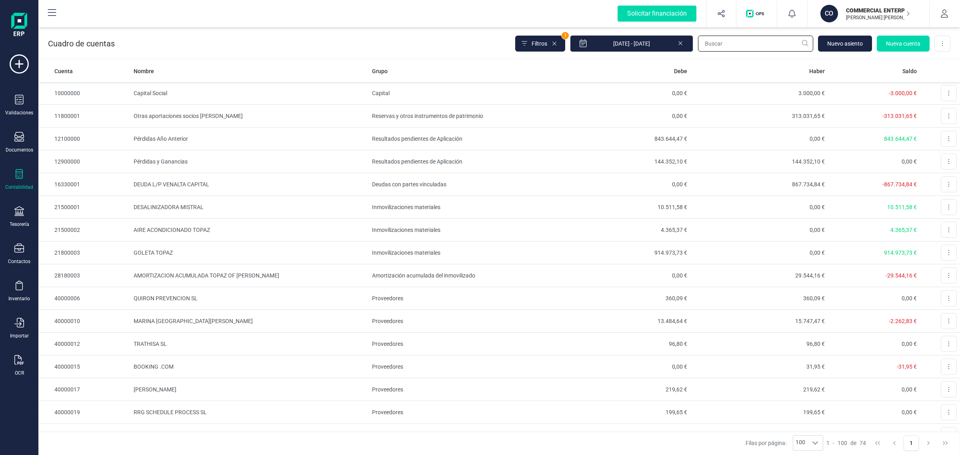
click at [727, 42] on input "text" at bounding box center [755, 44] width 115 height 16
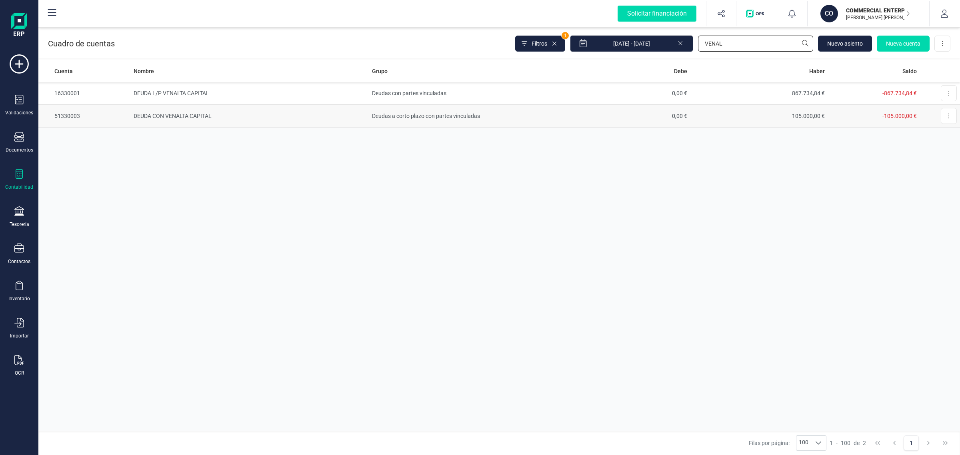
type input "VENAL"
click at [395, 117] on td "Deudas a corto plazo con partes vinculadas" at bounding box center [461, 116] width 184 height 23
